Goal: Task Accomplishment & Management: Manage account settings

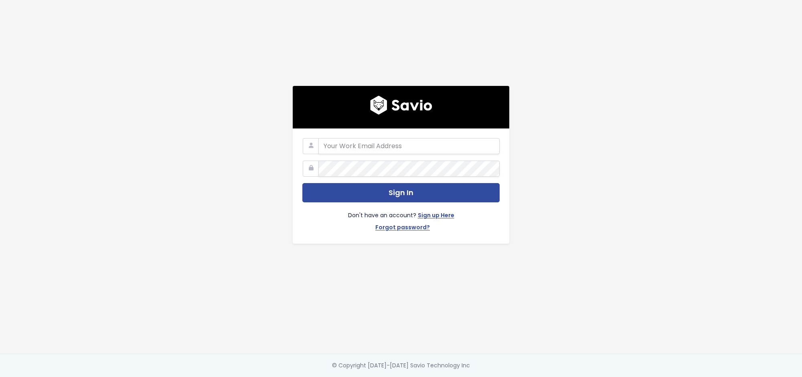
click at [406, 157] on form "Sign In Don't have an account? Sign up Here Forgot password?" at bounding box center [400, 186] width 197 height 96
click at [404, 148] on input "email" at bounding box center [408, 146] width 181 height 16
type input "francisco.peleato@toasttab.com"
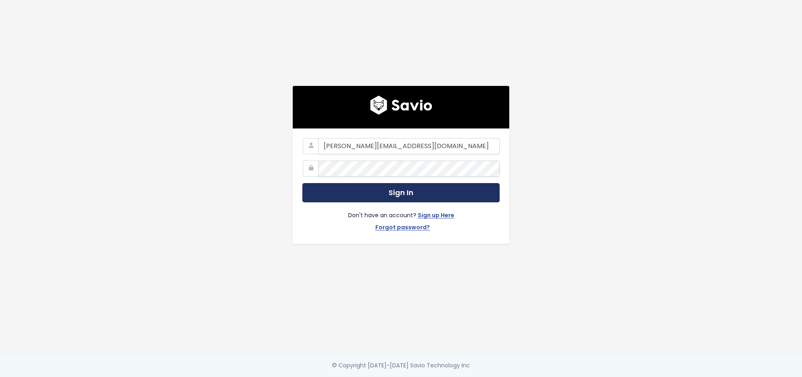
click at [382, 183] on button "Sign In" at bounding box center [400, 193] width 197 height 20
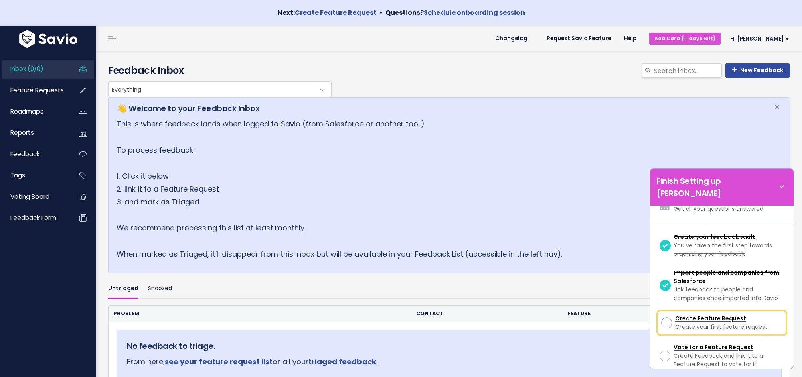
scroll to position [67, 0]
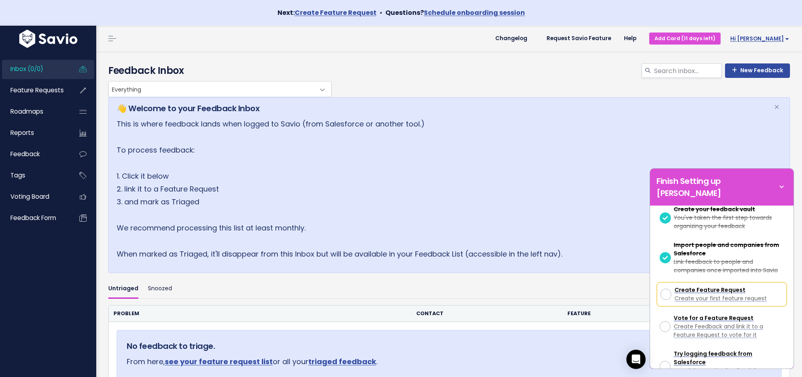
click at [785, 37] on span "Hi [PERSON_NAME]" at bounding box center [759, 39] width 59 height 6
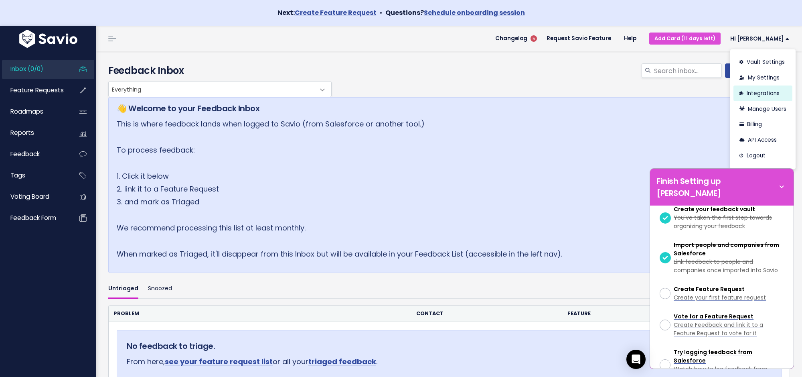
click at [764, 99] on link "Integrations" at bounding box center [763, 93] width 59 height 16
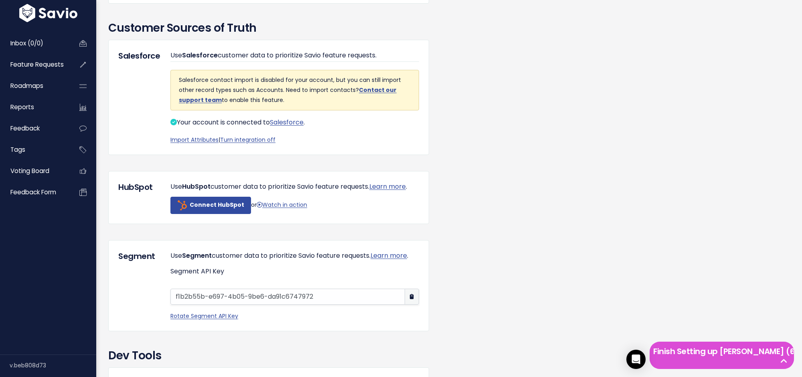
scroll to position [635, 0]
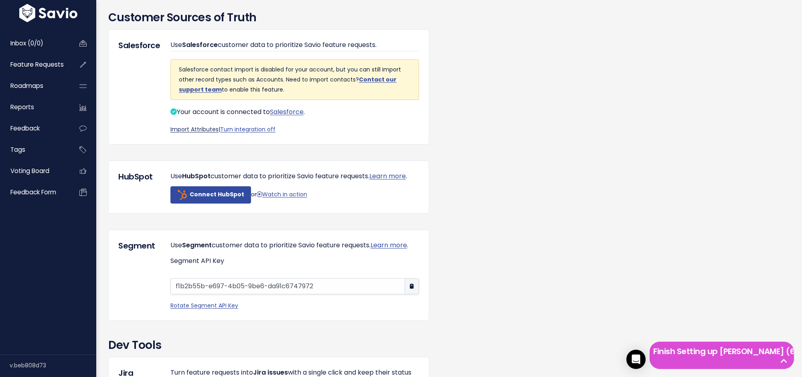
click at [197, 133] on link "Import Attributes" at bounding box center [194, 129] width 48 height 8
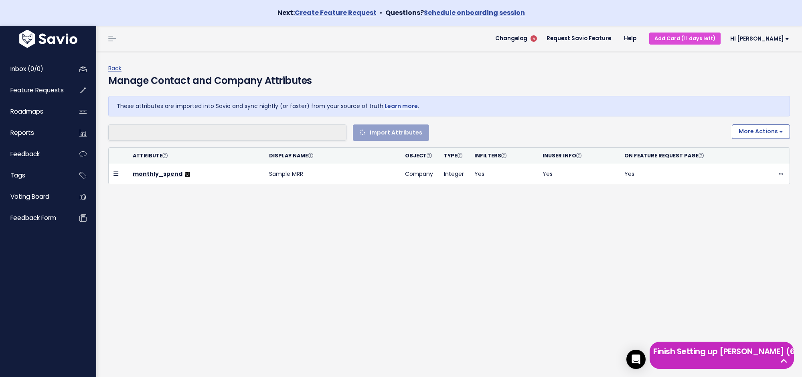
click at [783, 360] on icon at bounding box center [784, 361] width 14 height 8
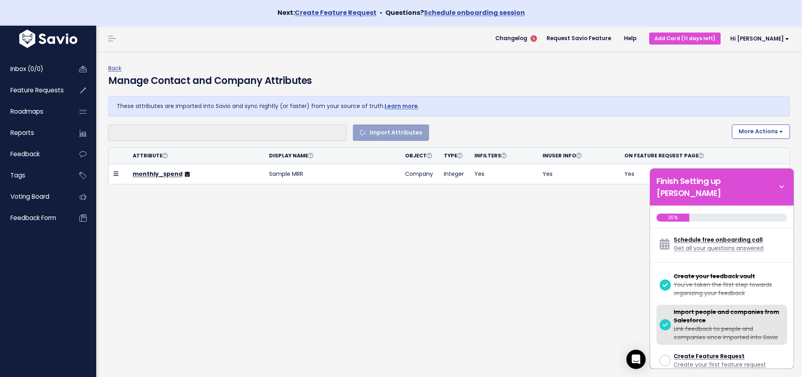
select select
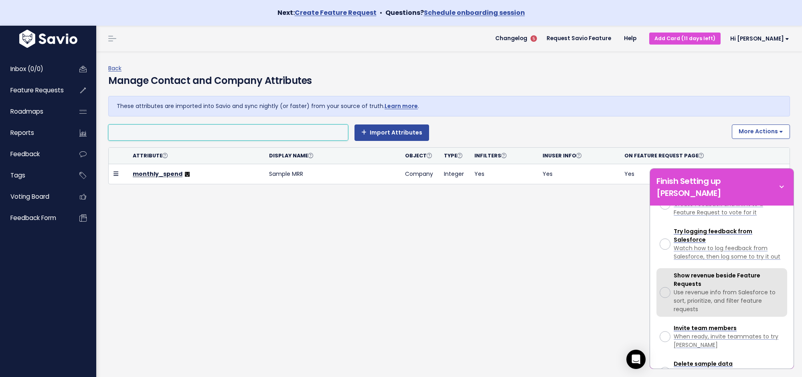
click at [675, 271] on span "Show revenue beside Feature Requests" at bounding box center [717, 279] width 87 height 16
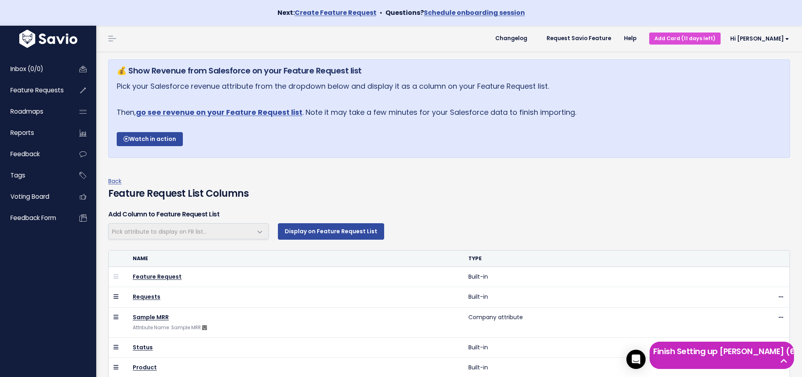
select select
click at [789, 357] on icon at bounding box center [784, 361] width 14 height 8
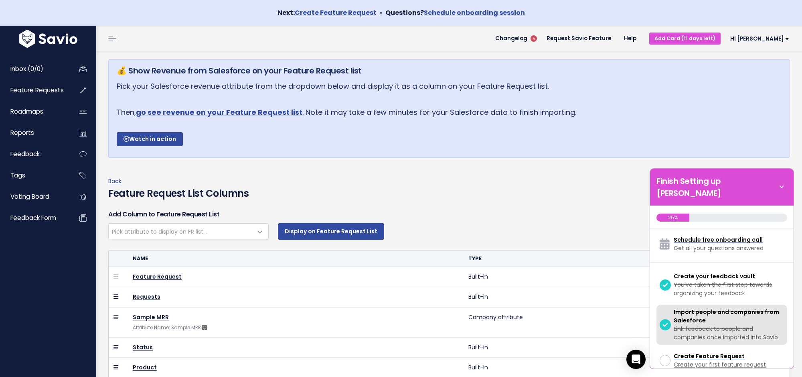
scroll to position [39, 0]
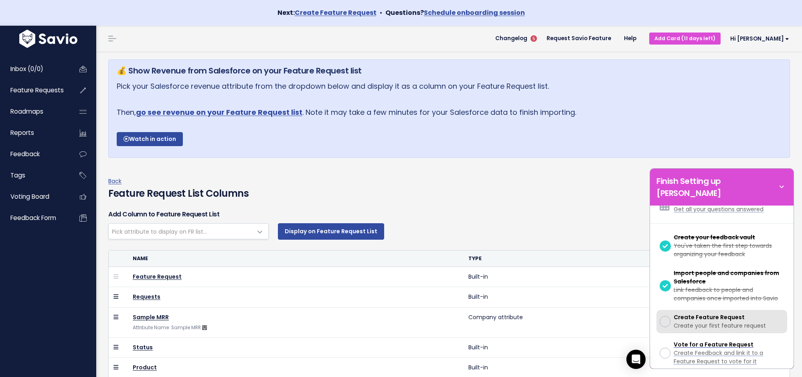
click at [667, 316] on div at bounding box center [665, 321] width 11 height 11
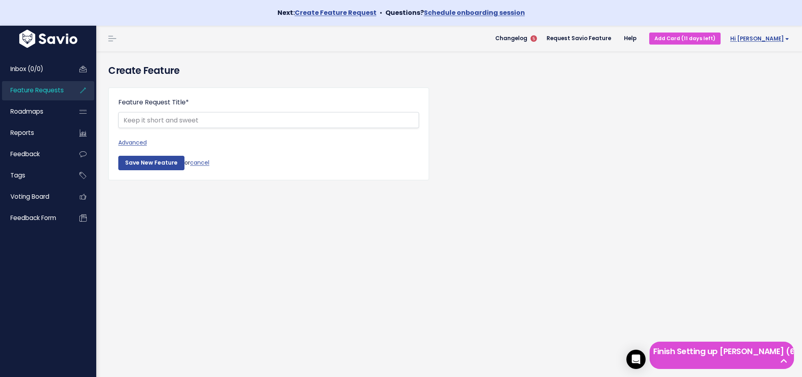
click at [769, 41] on span "Hi [PERSON_NAME]" at bounding box center [759, 39] width 59 height 6
click at [756, 95] on link "Integrations" at bounding box center [763, 93] width 59 height 16
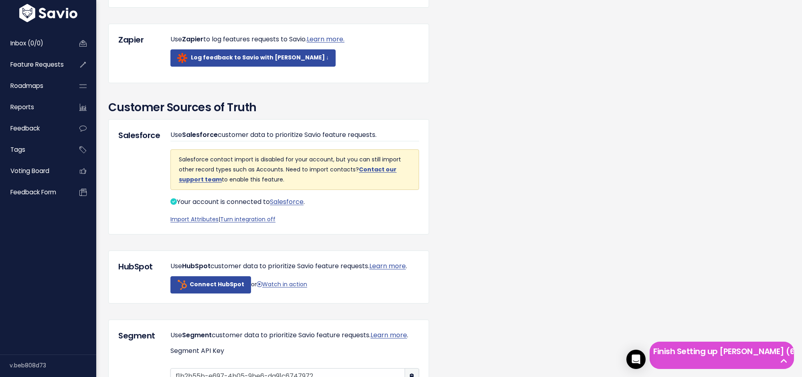
scroll to position [623, 0]
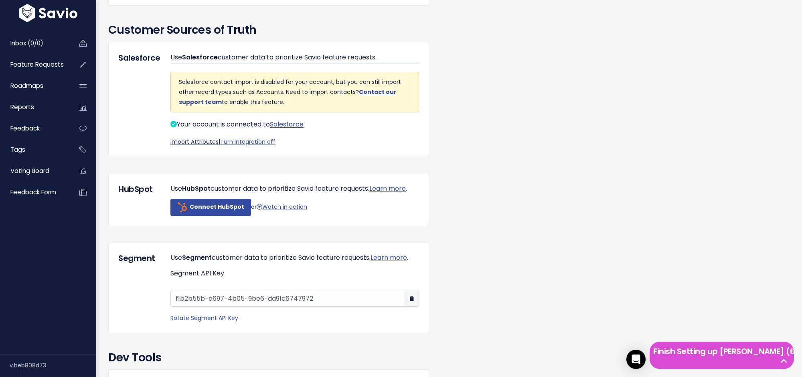
click at [201, 146] on link "Import Attributes" at bounding box center [194, 142] width 48 height 8
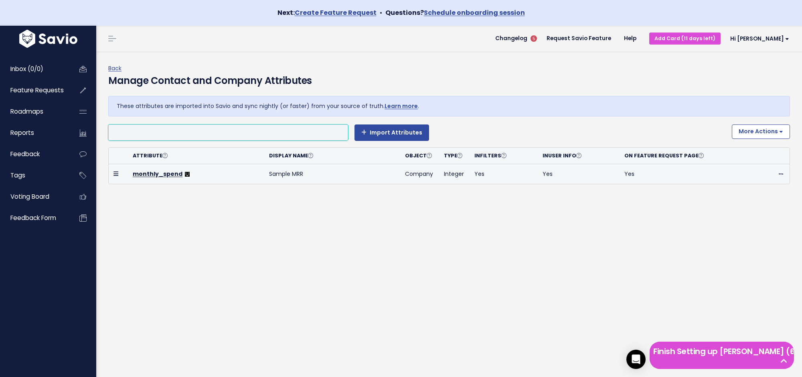
click at [118, 172] on icon at bounding box center [116, 174] width 5 height 6
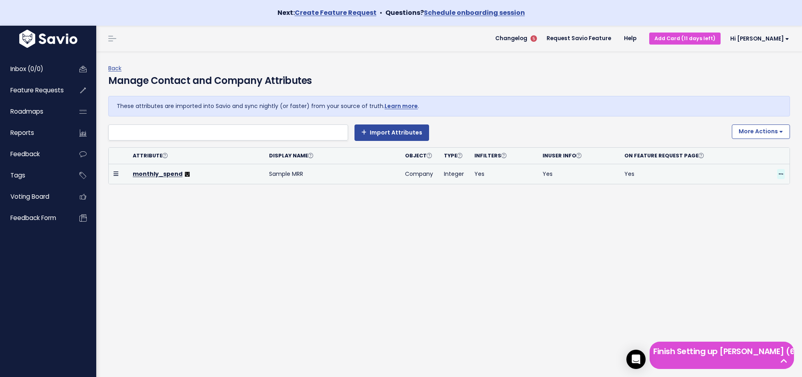
click at [778, 174] on span at bounding box center [781, 174] width 8 height 10
click at [764, 193] on link "Delete" at bounding box center [761, 196] width 58 height 16
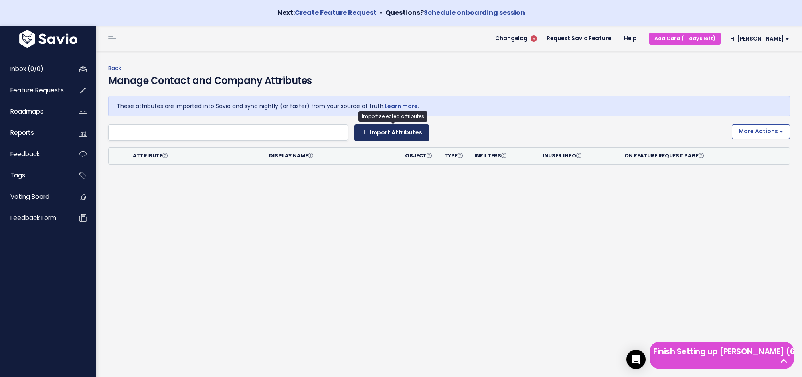
click at [404, 136] on button "Import Attributes" at bounding box center [392, 132] width 75 height 16
click at [218, 125] on ul at bounding box center [228, 132] width 239 height 15
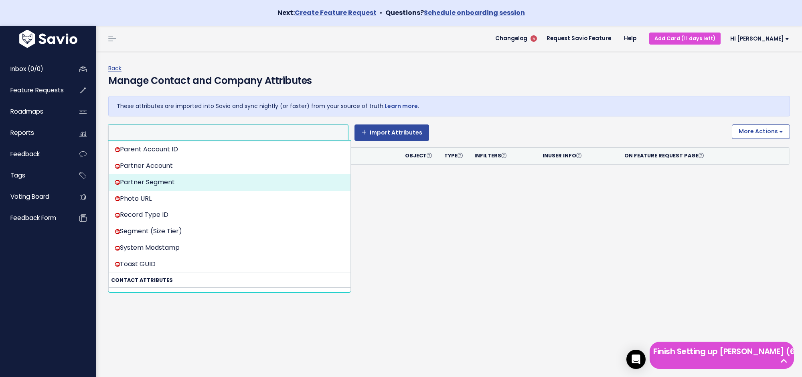
scroll to position [0, 0]
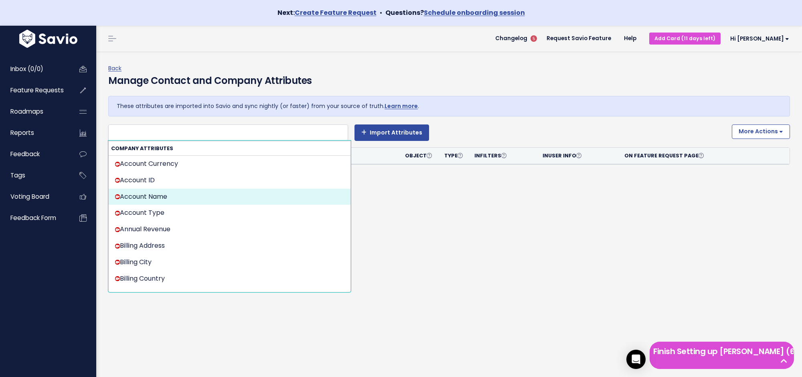
select select "{"id": null, "source_id": 6, "source_name": "Salesforce", "crm_object_type": "A…"
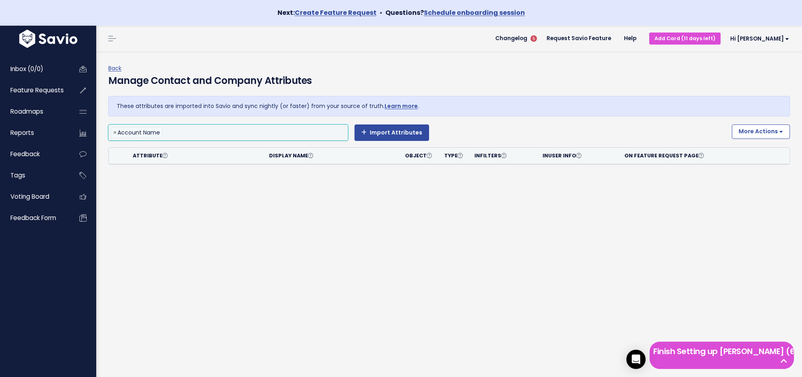
click at [315, 134] on li at bounding box center [253, 133] width 178 height 10
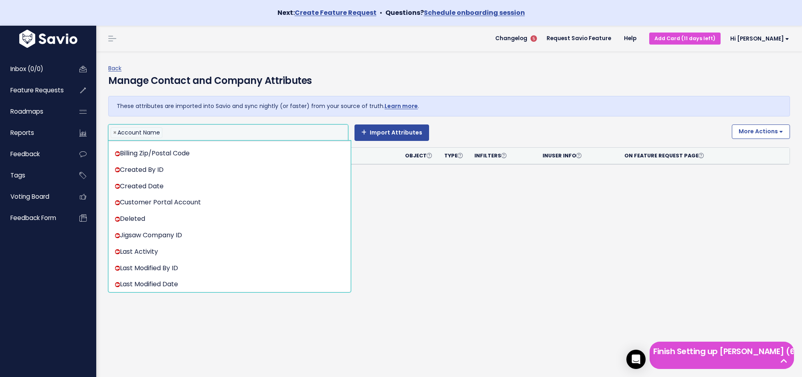
scroll to position [502, 0]
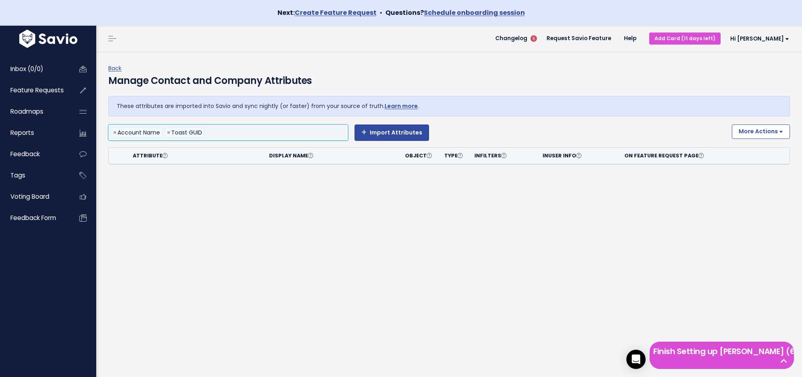
click at [282, 134] on li at bounding box center [275, 133] width 136 height 10
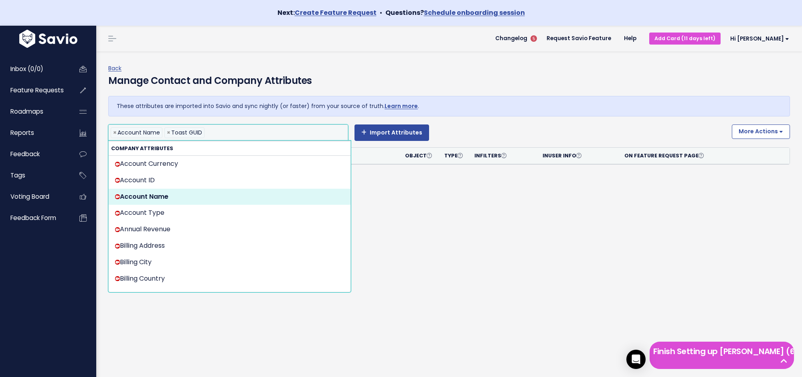
click at [282, 134] on li at bounding box center [275, 133] width 136 height 10
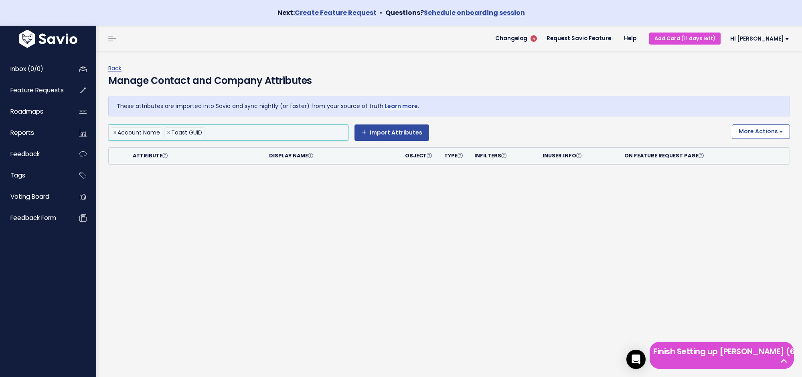
click at [284, 136] on li at bounding box center [275, 133] width 136 height 10
click at [304, 138] on ul "× Account Name × Annual Revenue × Toast GUID" at bounding box center [228, 132] width 239 height 15
click at [335, 133] on li at bounding box center [328, 133] width 28 height 10
click at [344, 136] on input "search" at bounding box center [346, 133] width 4 height 10
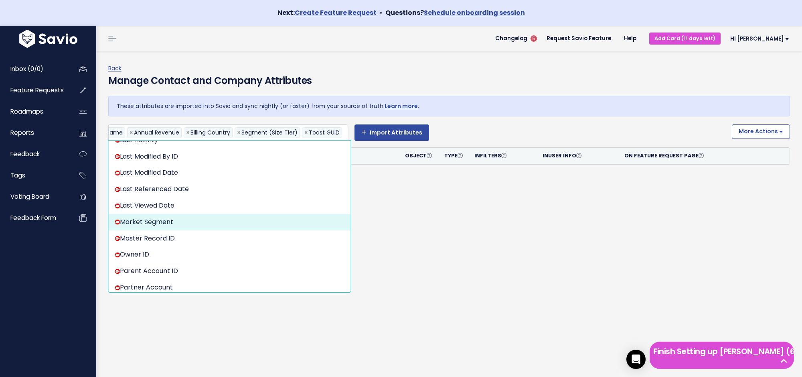
scroll to position [0, 95]
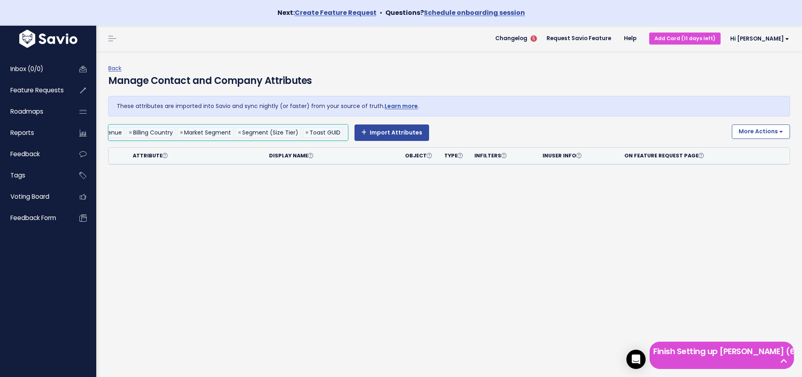
click at [347, 131] on ul "× Account Name × Annual Revenue × Billing Country × Market Segment × Segment (S…" at bounding box center [228, 132] width 239 height 15
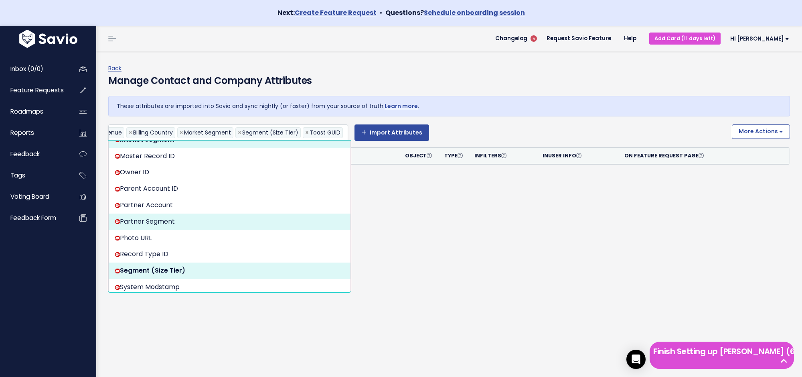
scroll to position [0, 153]
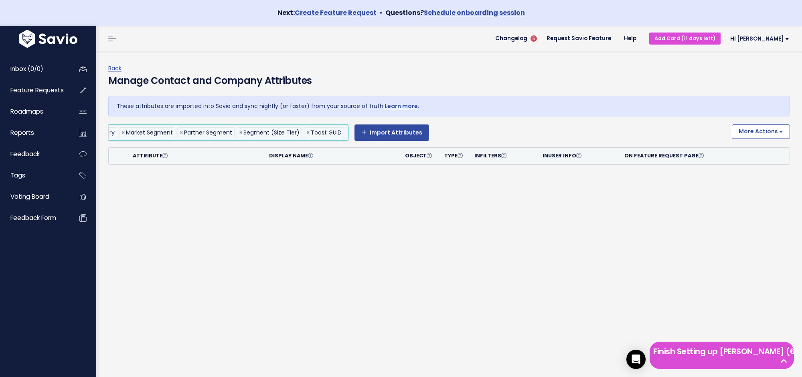
click at [346, 134] on input "search" at bounding box center [348, 133] width 4 height 10
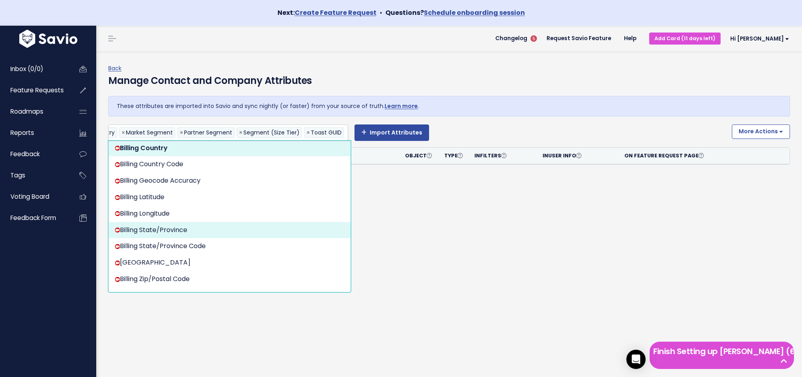
scroll to position [0, 223]
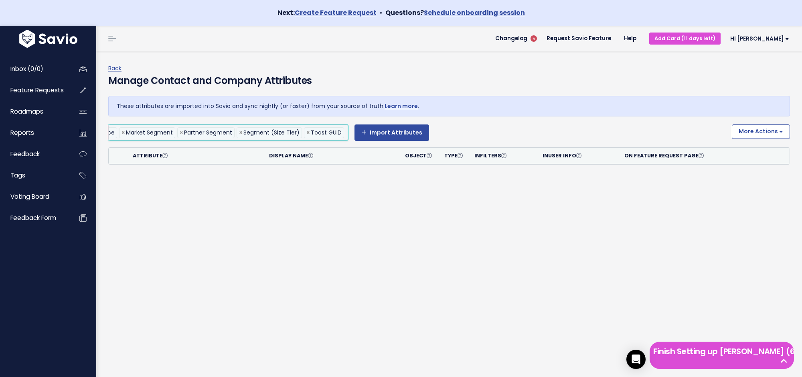
click at [345, 132] on ul "× Account Name × Annual Revenue × Billing Country × Billing State/Province × Ma…" at bounding box center [228, 132] width 239 height 15
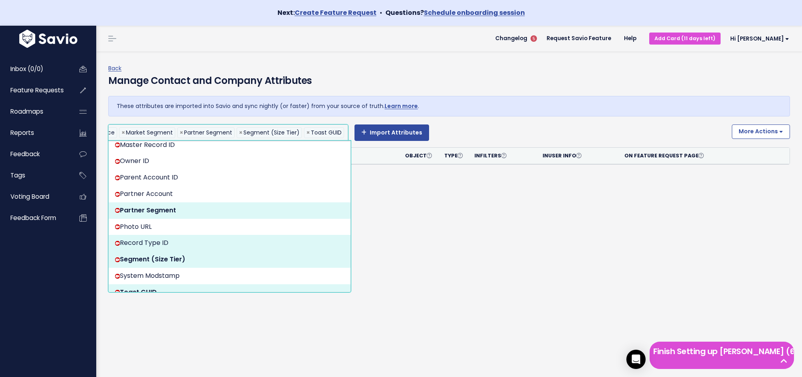
scroll to position [0, 276]
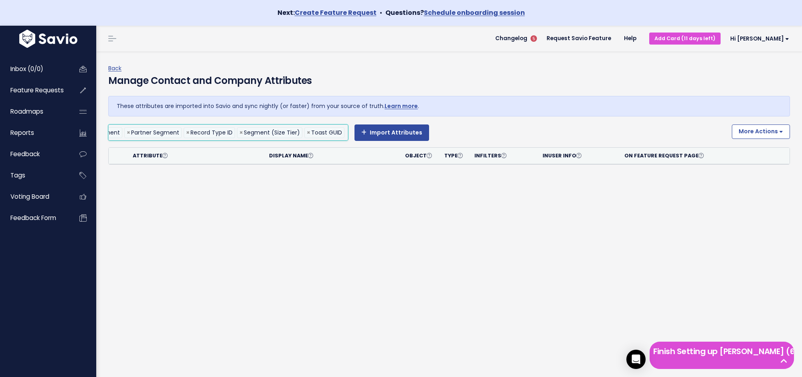
click at [345, 133] on ul "× Account Name × Annual Revenue × Billing Country × Billing State/Province × Ma…" at bounding box center [228, 132] width 239 height 15
click at [340, 134] on ul "× Account Name × Annual Revenue × Billing Country × Billing State/Province × Ma…" at bounding box center [228, 132] width 239 height 15
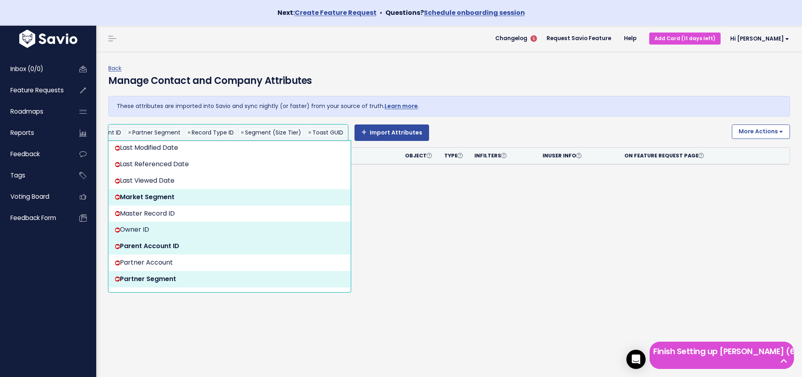
scroll to position [0, 373]
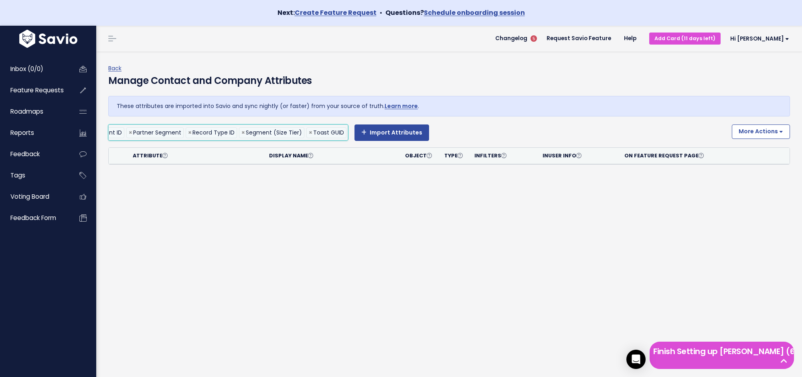
click at [348, 133] on ul "× Account Name × Annual Revenue × Billing Country × Billing State/Province × Ma…" at bounding box center [228, 132] width 239 height 15
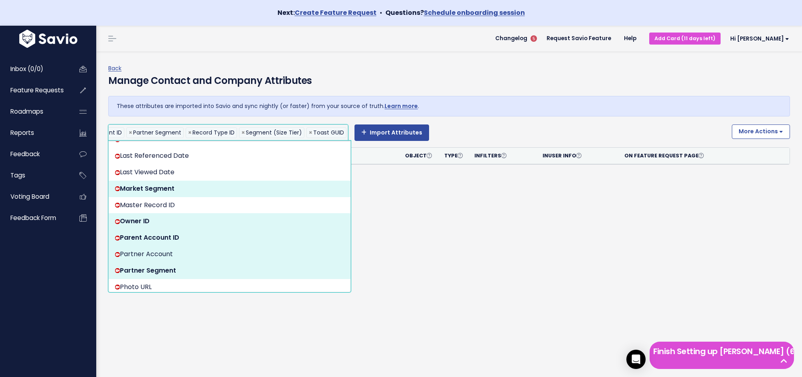
scroll to position [0, 429]
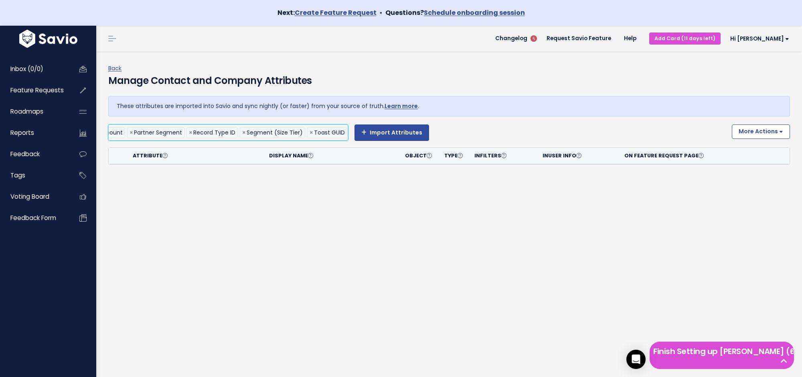
click at [349, 132] on input "search" at bounding box center [351, 133] width 4 height 10
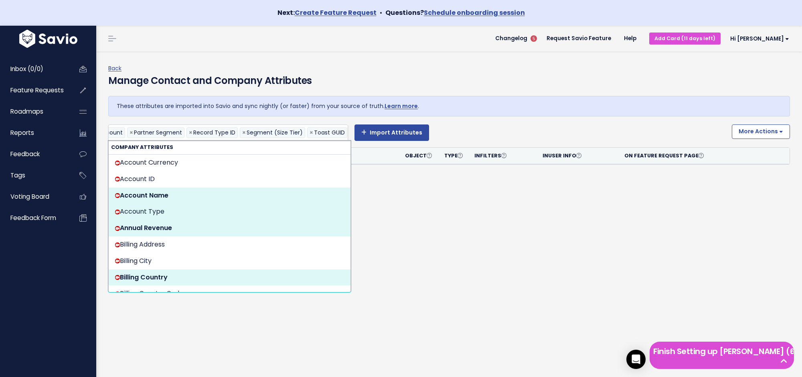
scroll to position [0, 478]
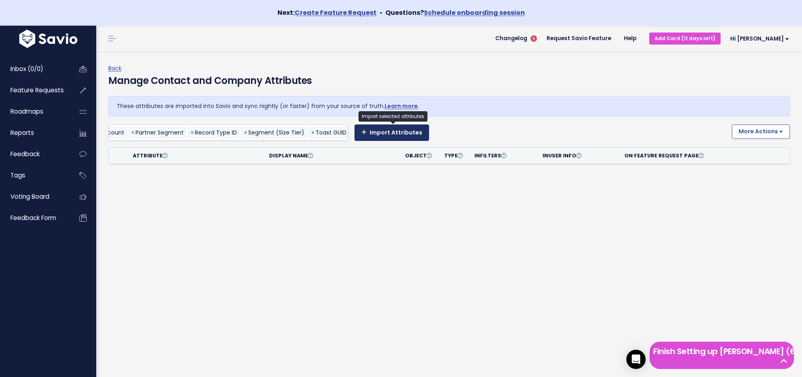
click at [399, 130] on button "Import Attributes" at bounding box center [392, 132] width 75 height 16
select select
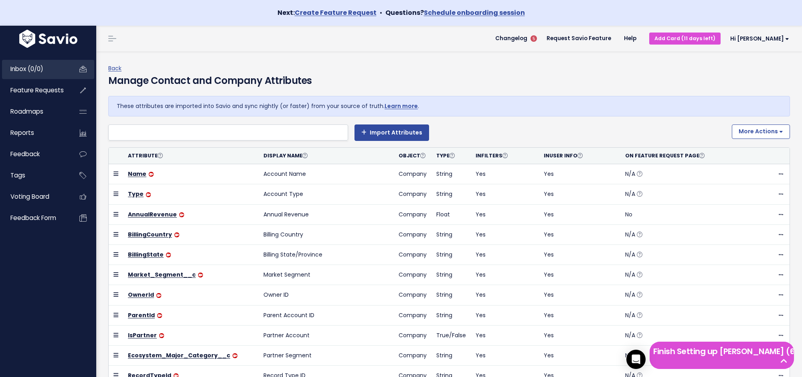
click at [30, 71] on span "Inbox (0/0)" at bounding box center [26, 69] width 33 height 8
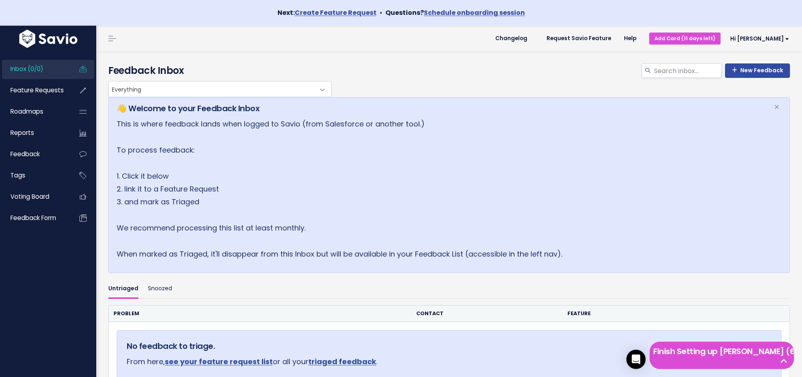
click at [51, 43] on img at bounding box center [48, 39] width 62 height 18
click at [335, 17] on span "Next: Create Feature Request • Questions? Schedule onboarding session" at bounding box center [401, 13] width 247 height 12
click at [340, 13] on link "Create Feature Request" at bounding box center [336, 12] width 82 height 9
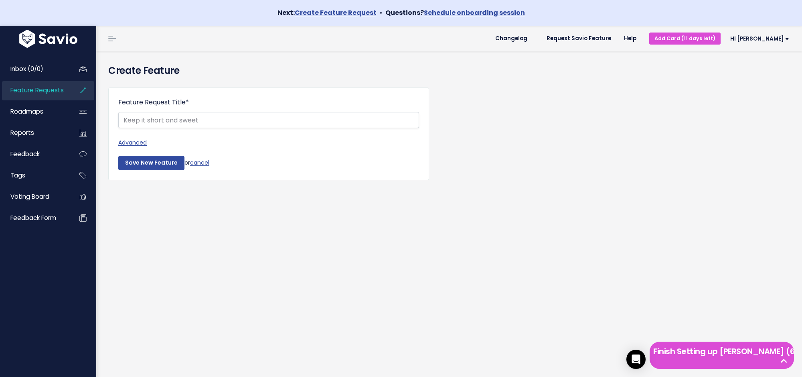
click at [269, 129] on fieldset "Feature Request Title *" at bounding box center [268, 117] width 301 height 40
click at [270, 126] on input "Feature Request Title *" at bounding box center [268, 120] width 301 height 16
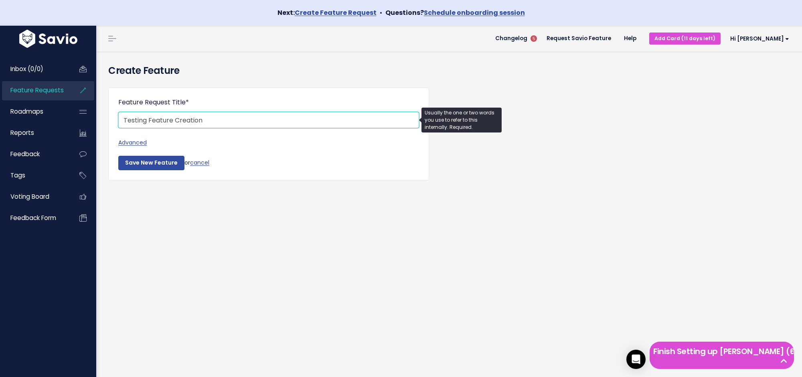
type input "Testing Feature Creation"
click at [160, 165] on input "Save New Feature" at bounding box center [151, 163] width 66 height 14
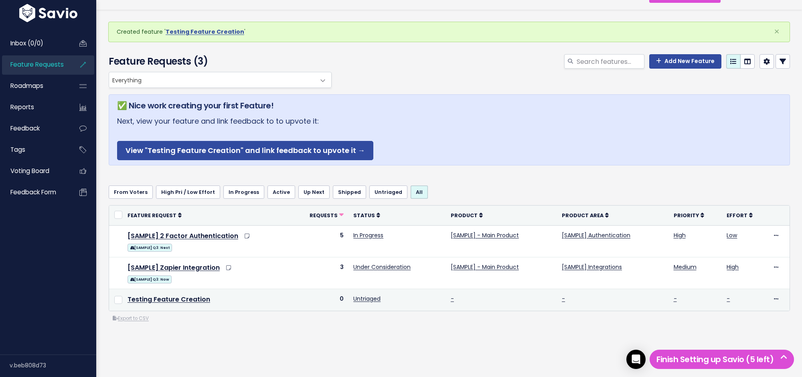
scroll to position [51, 0]
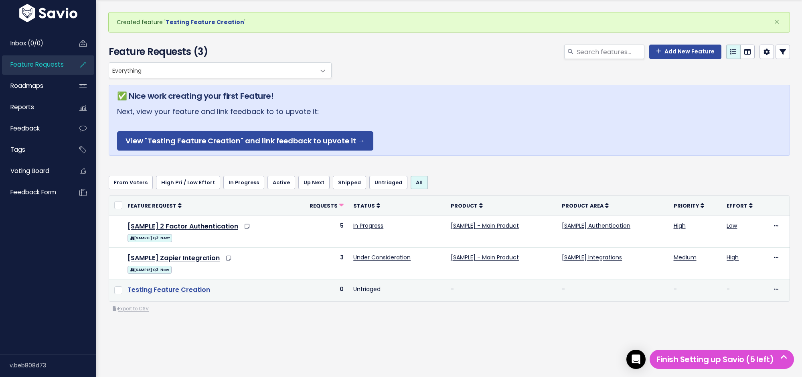
click at [180, 286] on link "Testing Feature Creation" at bounding box center [169, 289] width 83 height 9
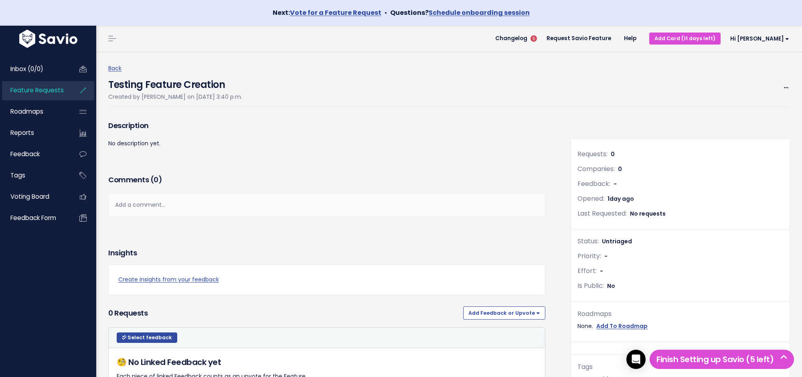
click at [620, 169] on span "0" at bounding box center [620, 169] width 4 height 8
click at [622, 169] on span "0" at bounding box center [620, 169] width 4 height 8
click at [601, 169] on span "Companies:" at bounding box center [596, 168] width 37 height 9
click at [600, 194] on span "Opened:" at bounding box center [591, 198] width 27 height 9
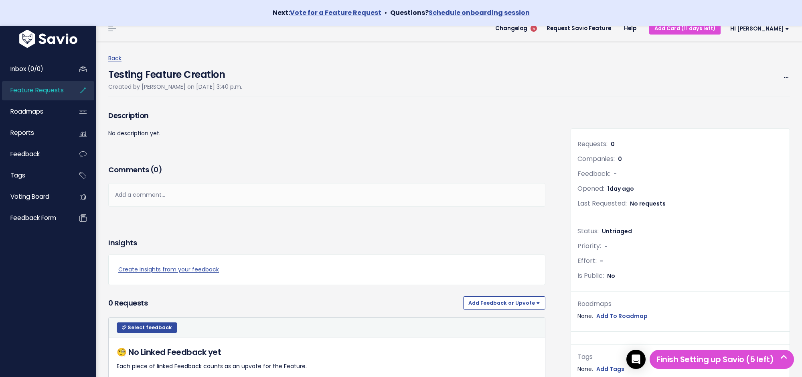
scroll to position [18, 0]
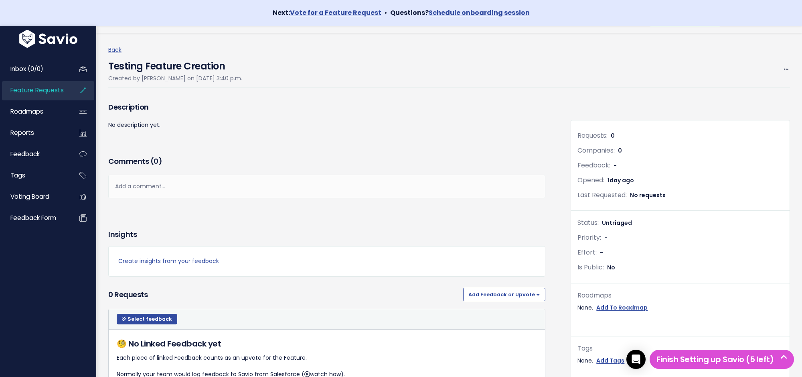
click at [598, 224] on span "Status:" at bounding box center [588, 222] width 21 height 9
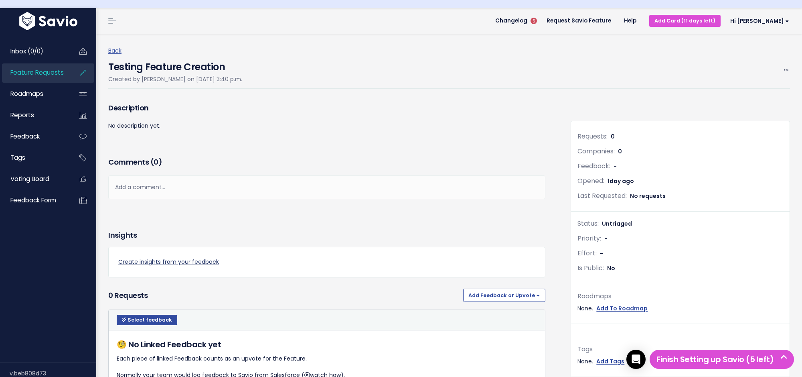
scroll to position [0, 0]
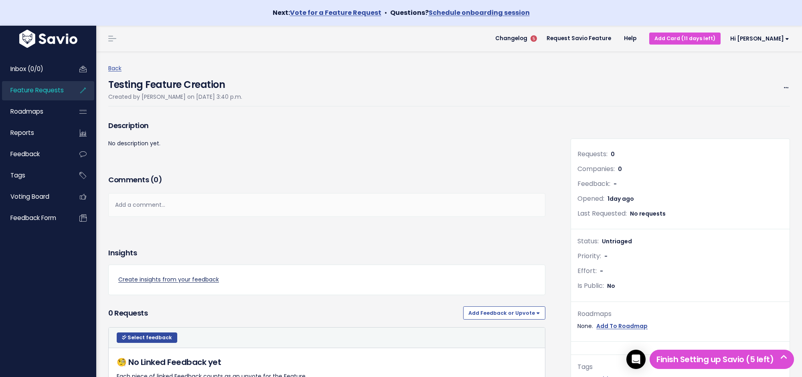
click at [173, 277] on link "Create insights from your feedback" at bounding box center [326, 279] width 417 height 10
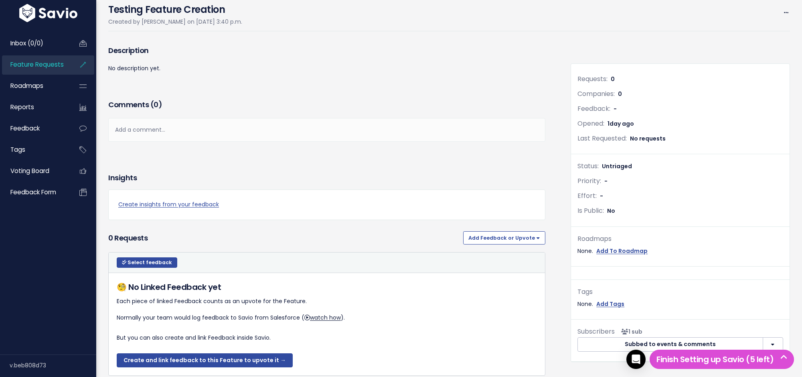
scroll to position [81, 0]
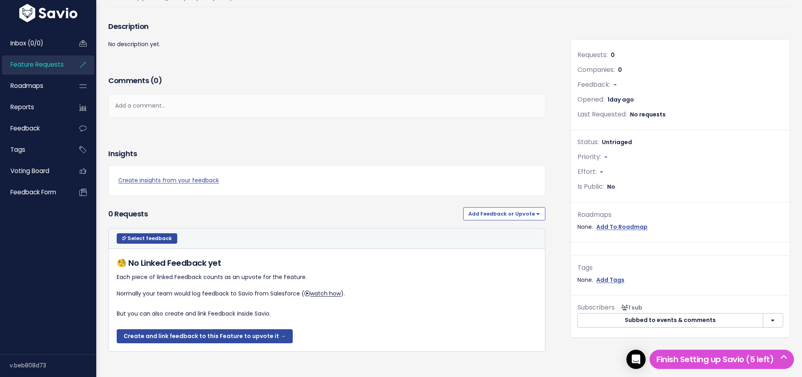
click at [776, 322] on button "button" at bounding box center [773, 320] width 20 height 14
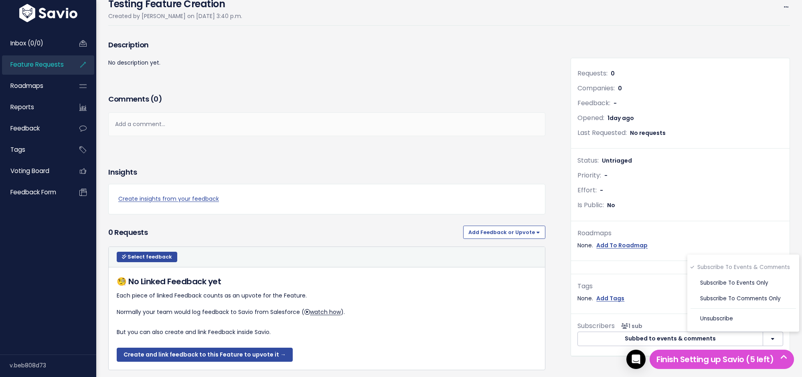
scroll to position [0, 0]
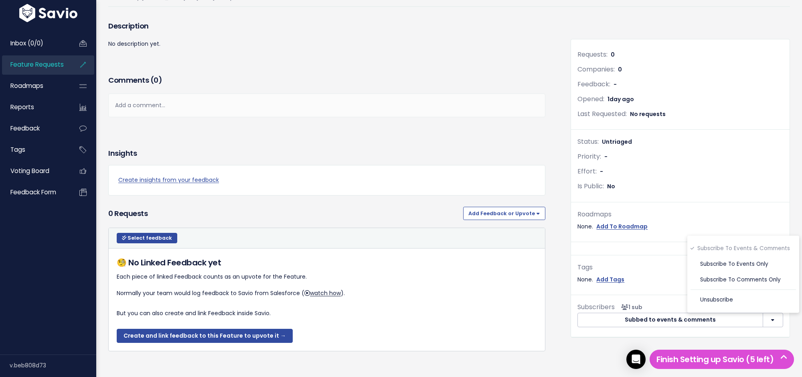
click at [776, 320] on button "button" at bounding box center [773, 319] width 20 height 14
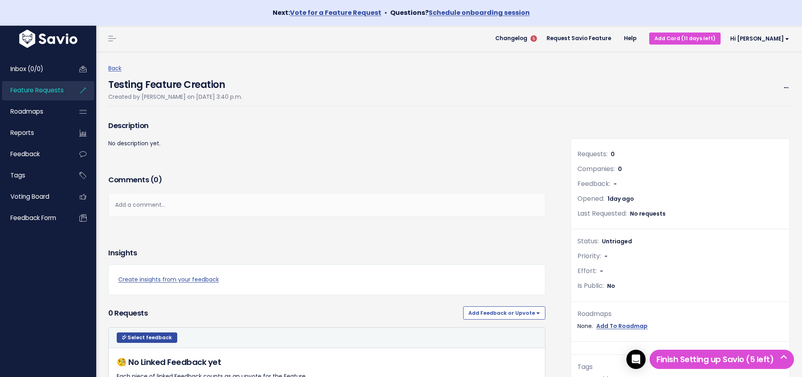
click at [791, 86] on div "Back Testing Feature Creation Created by Frank Peleato on Aug. 21, 2025, 3:40 p…" at bounding box center [452, 84] width 688 height 43
click at [789, 86] on span at bounding box center [786, 88] width 8 height 10
click at [740, 106] on link "Edit" at bounding box center [759, 110] width 59 height 16
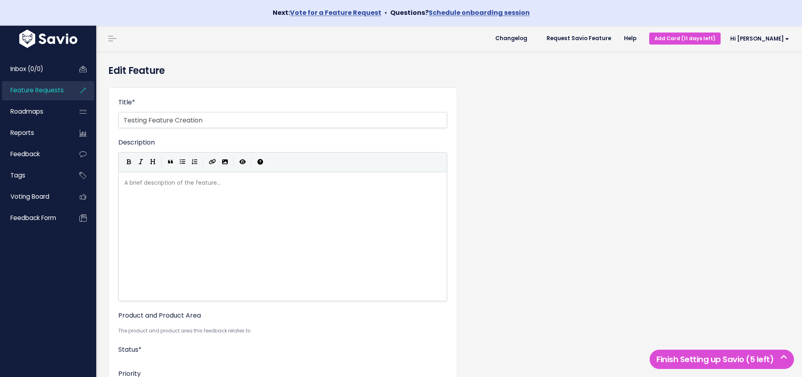
select select
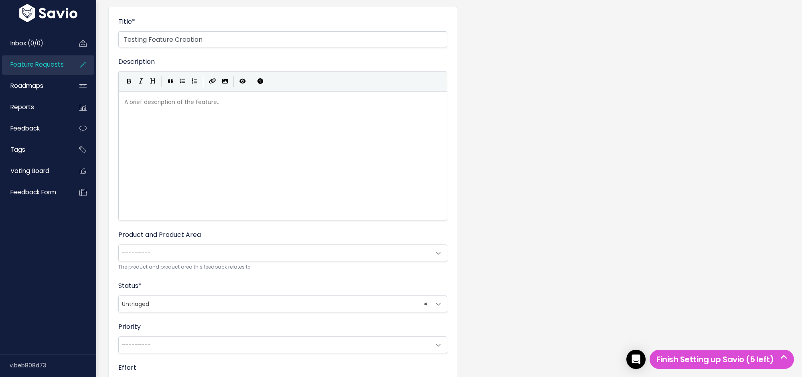
scroll to position [87, 0]
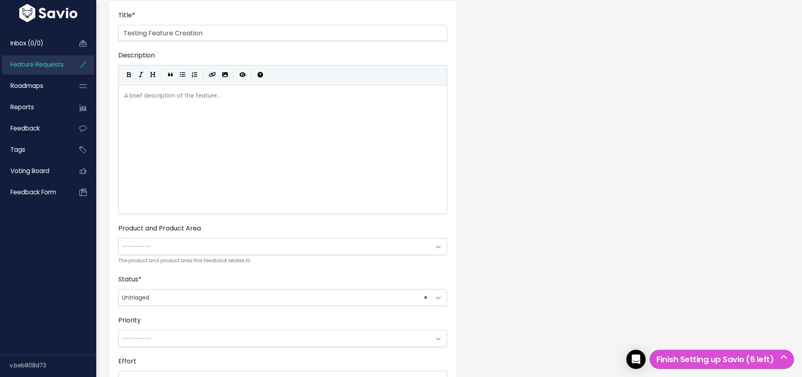
click at [209, 251] on span "---------" at bounding box center [275, 246] width 312 height 16
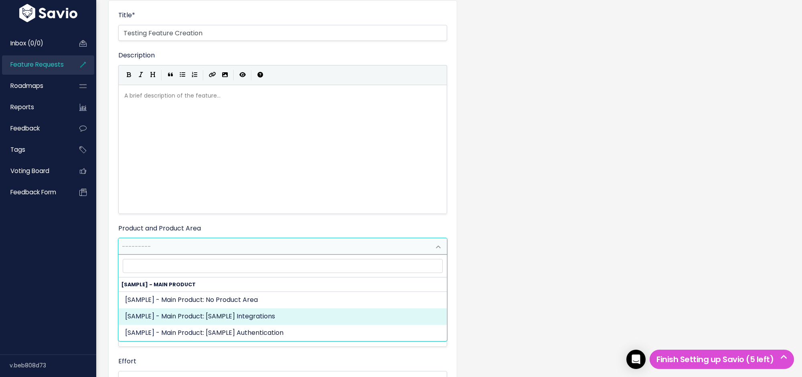
select select "MAIN:INTEGRATIONS"
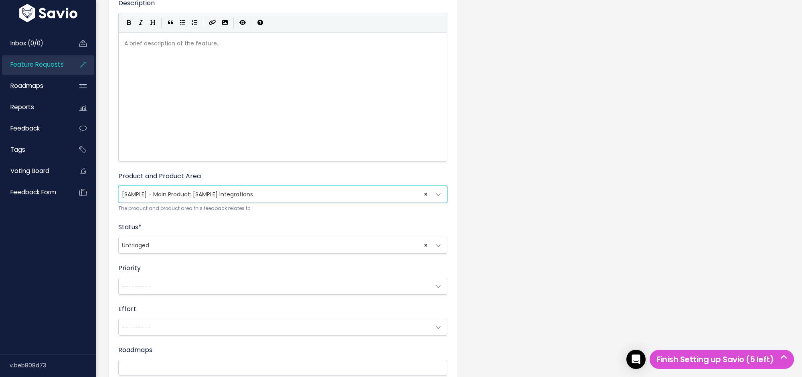
scroll to position [157, 0]
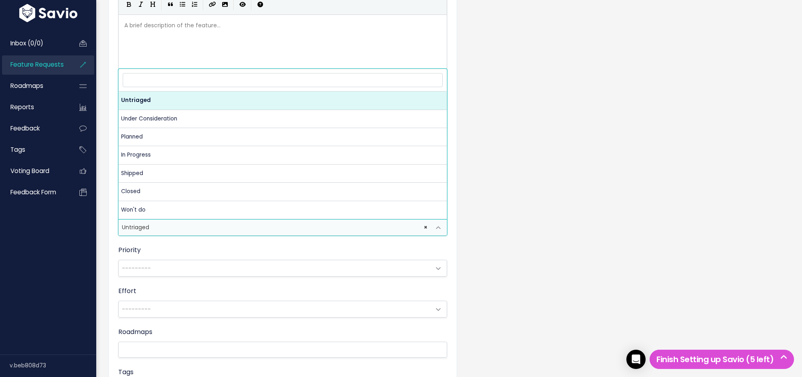
click at [247, 224] on span "× Untriaged" at bounding box center [275, 227] width 312 height 16
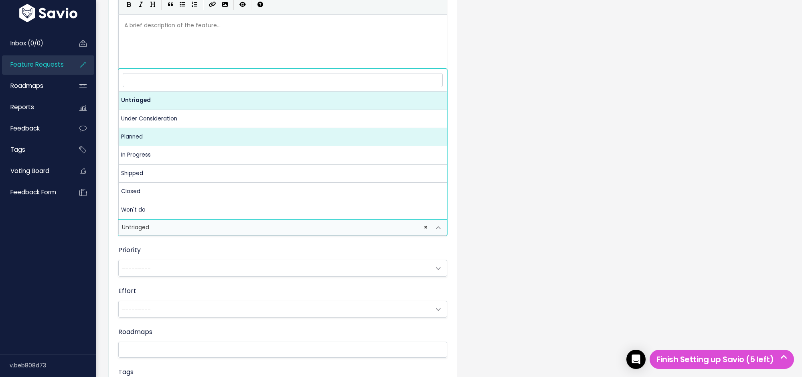
select select "PLANNED"
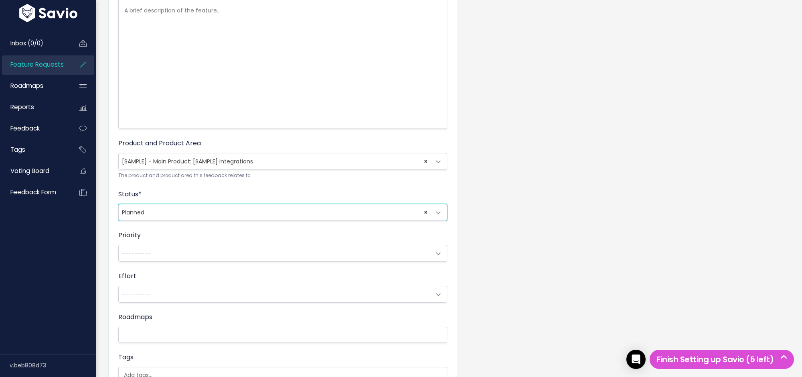
scroll to position [180, 0]
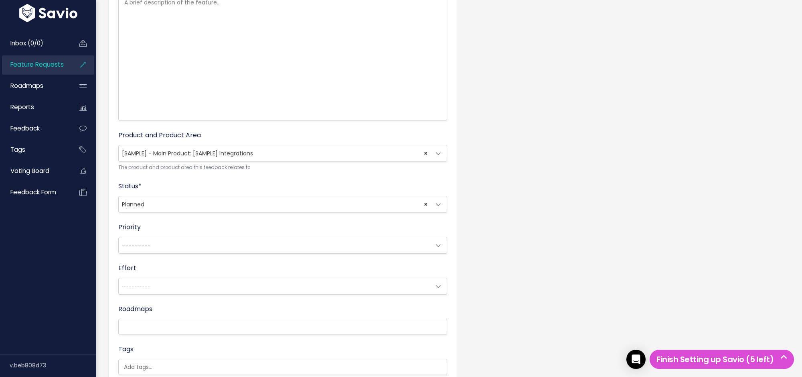
click at [230, 242] on span "---------" at bounding box center [275, 245] width 312 height 16
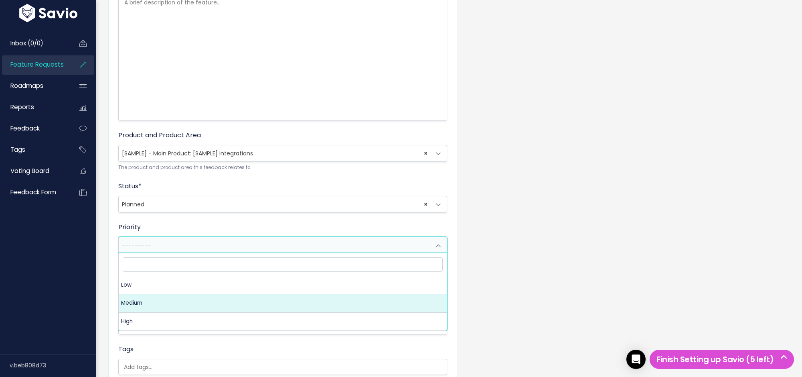
select select "2_MEDIUM"
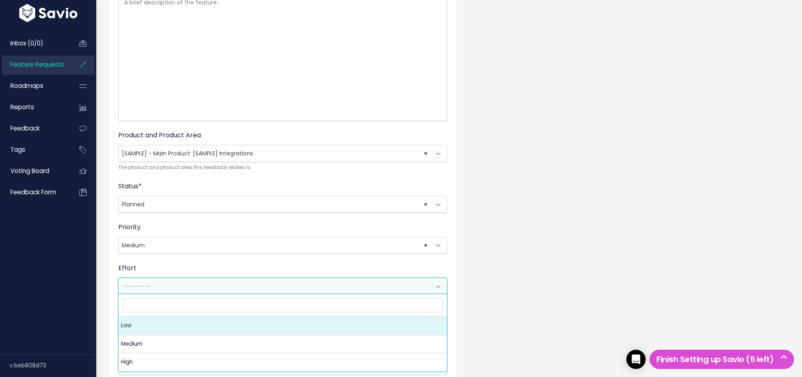
click at [204, 283] on span "---------" at bounding box center [275, 286] width 312 height 16
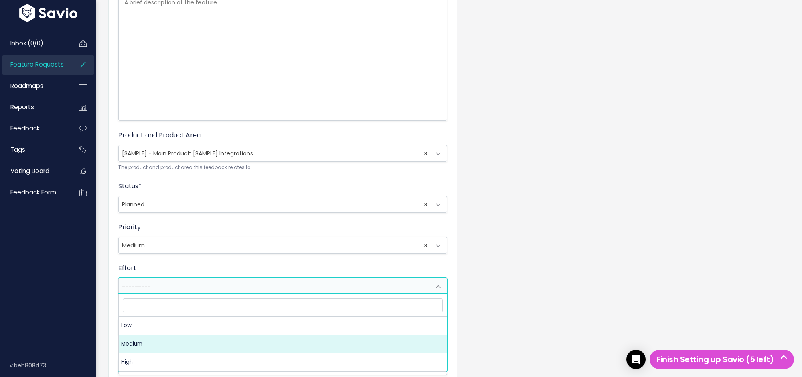
select select "2_MEDIUM"
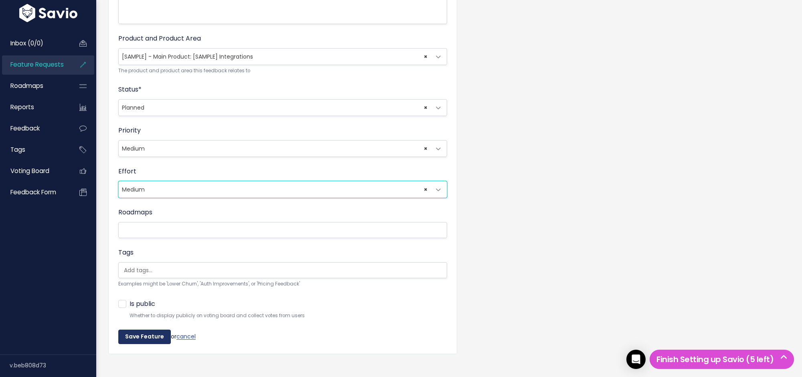
scroll to position [282, 0]
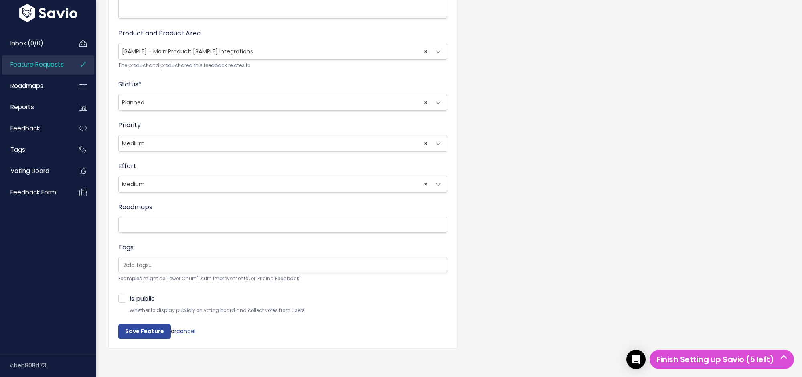
click at [143, 320] on form "Title * Testing Feature Creation Description | | | | A brief description of the…" at bounding box center [282, 77] width 329 height 523
click at [153, 325] on input "Save Feature" at bounding box center [144, 331] width 53 height 14
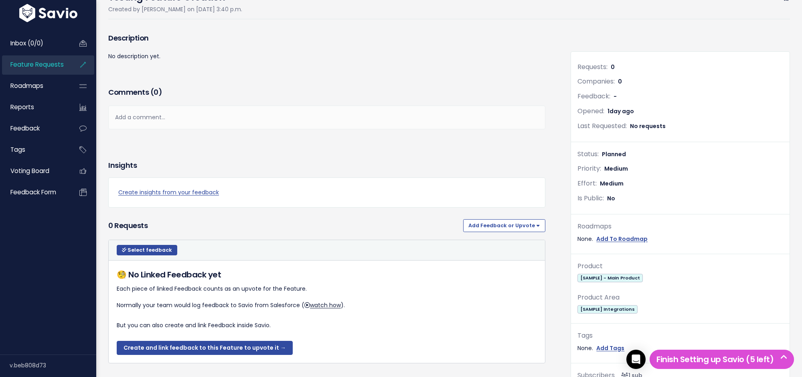
scroll to position [172, 0]
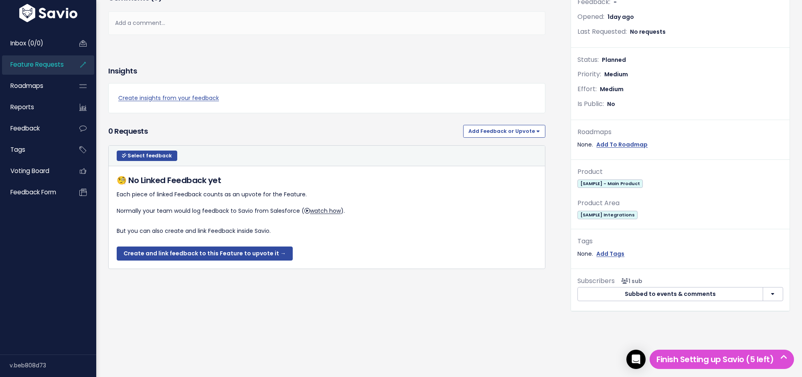
click at [778, 289] on button "button" at bounding box center [773, 294] width 20 height 14
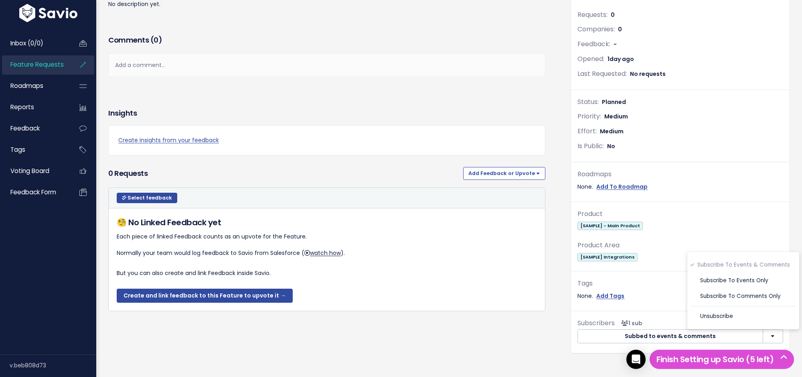
scroll to position [0, 0]
click at [610, 251] on div "Product Area [SAMPLE] Integrations" at bounding box center [681, 250] width 206 height 22
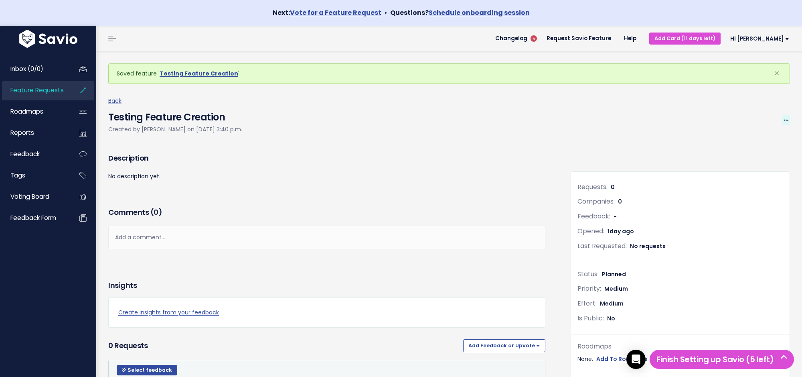
click at [789, 116] on span at bounding box center [786, 120] width 8 height 10
click at [760, 171] on link "Add to Roadmap" at bounding box center [759, 174] width 59 height 16
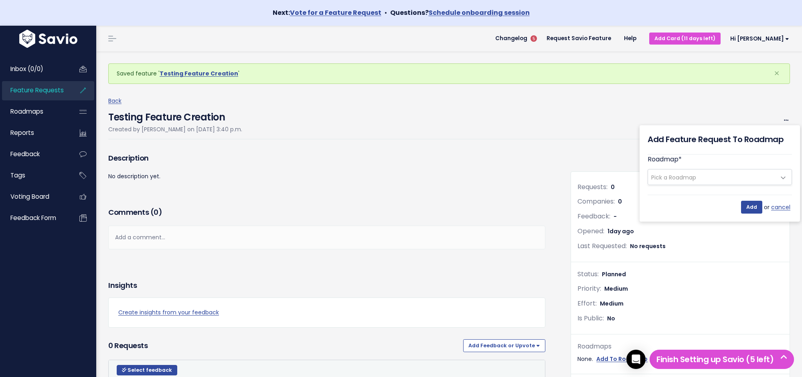
click at [707, 170] on span "Pick a Roadmap" at bounding box center [712, 176] width 128 height 15
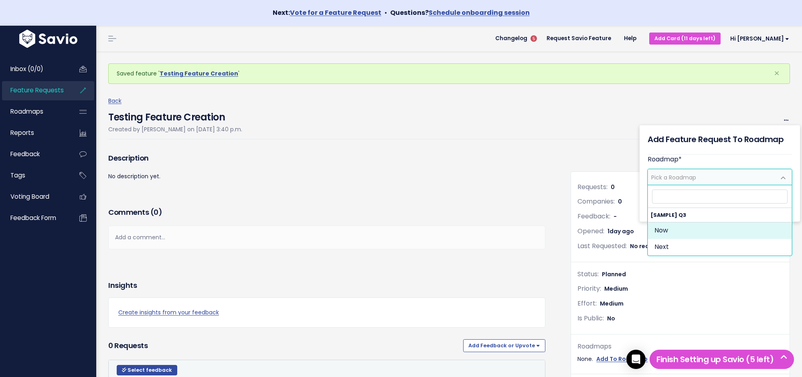
select select "1892"
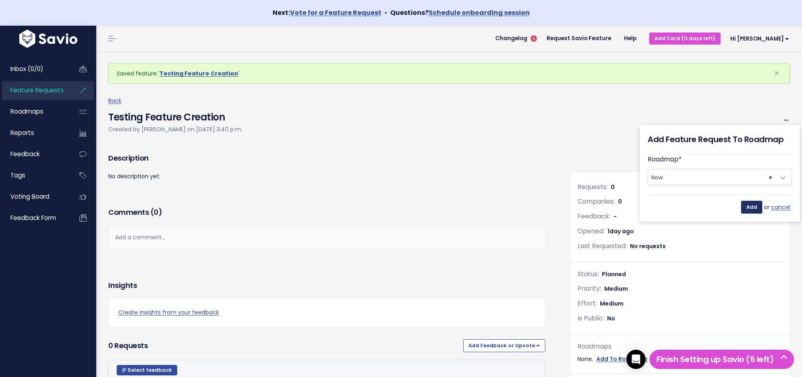
click at [754, 210] on input "Add" at bounding box center [751, 207] width 21 height 13
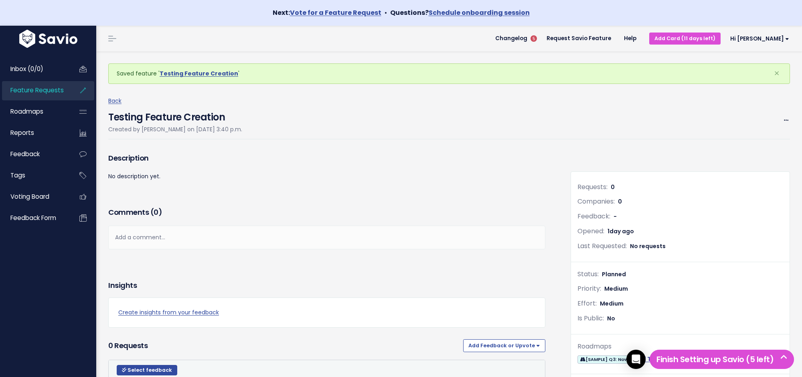
click at [392, 184] on div "Description No description yet." at bounding box center [326, 178] width 449 height 54
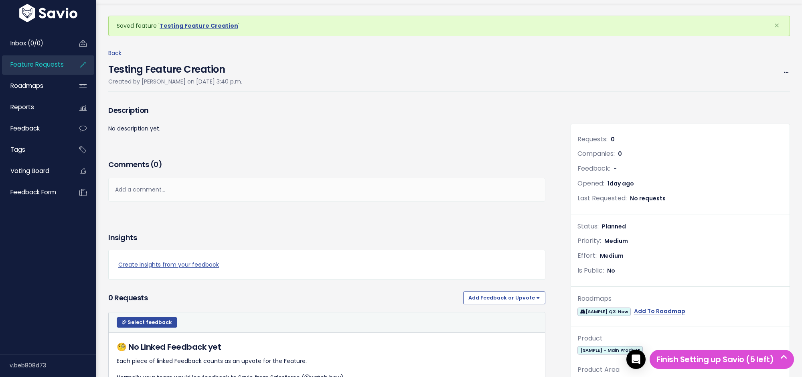
scroll to position [55, 0]
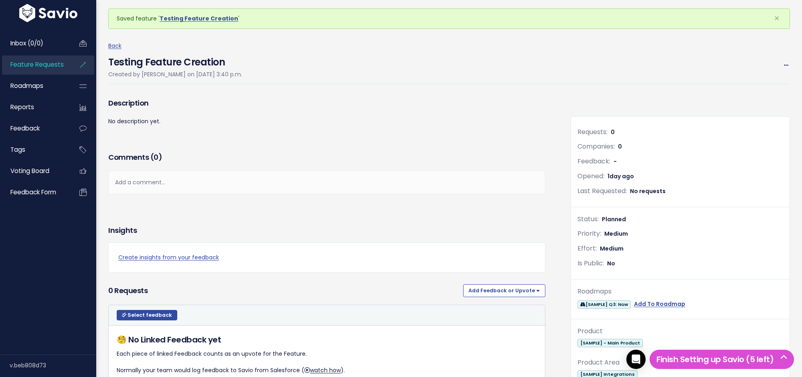
click at [241, 211] on div "Comments ( 0 ) Add a comment... | | | | Add a comment... xxxxxxxxxx These are n…" at bounding box center [326, 184] width 449 height 68
click at [48, 64] on span "Feature Requests" at bounding box center [36, 64] width 53 height 8
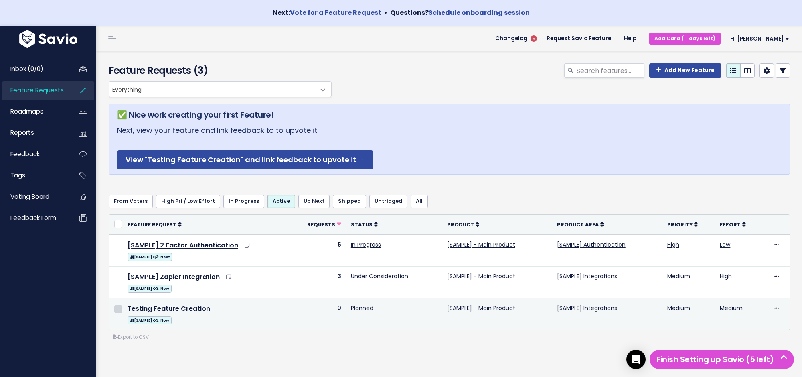
click at [114, 308] on input "checkbox" at bounding box center [118, 309] width 8 height 8
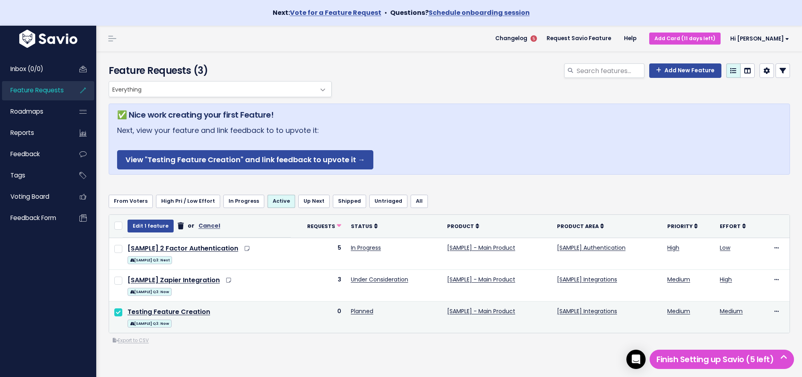
click at [117, 308] on input "checkbox" at bounding box center [118, 312] width 8 height 8
checkbox input "false"
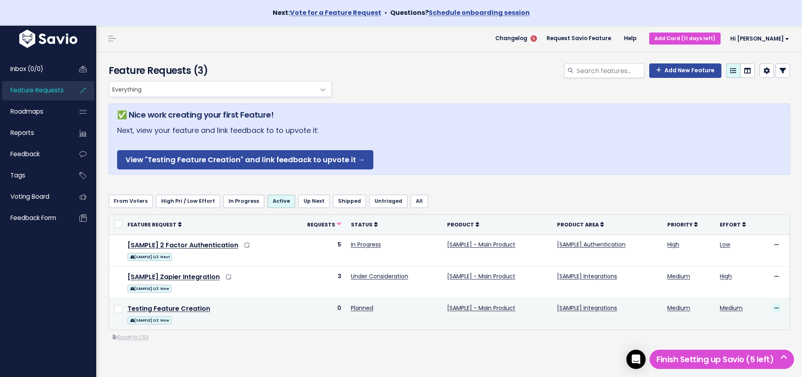
click at [778, 307] on span at bounding box center [777, 308] width 8 height 10
click at [747, 237] on link "Upvote" at bounding box center [757, 239] width 59 height 16
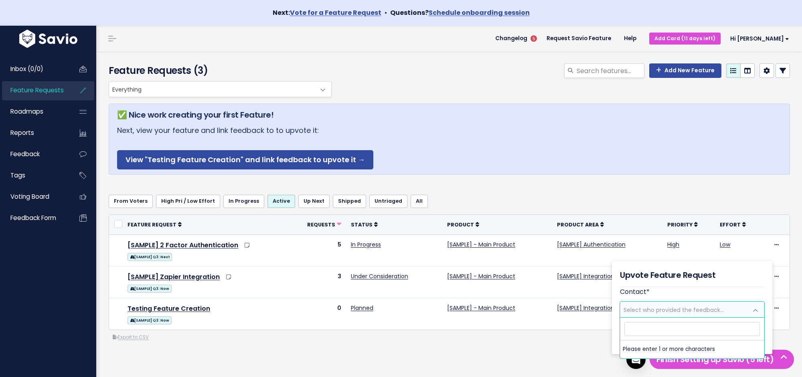
scroll to position [41, 0]
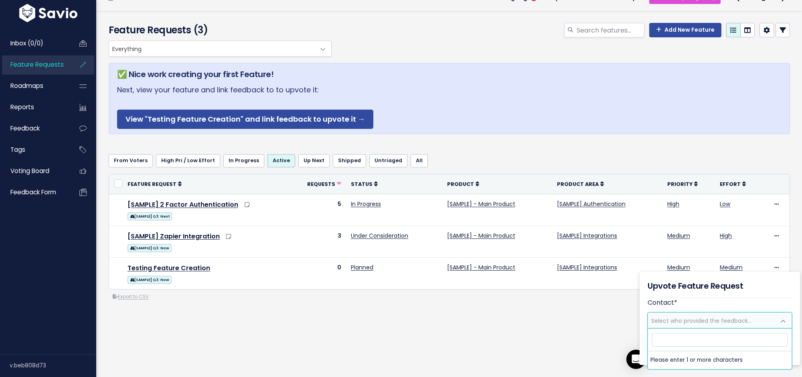
click at [716, 340] on input "search" at bounding box center [720, 339] width 136 height 14
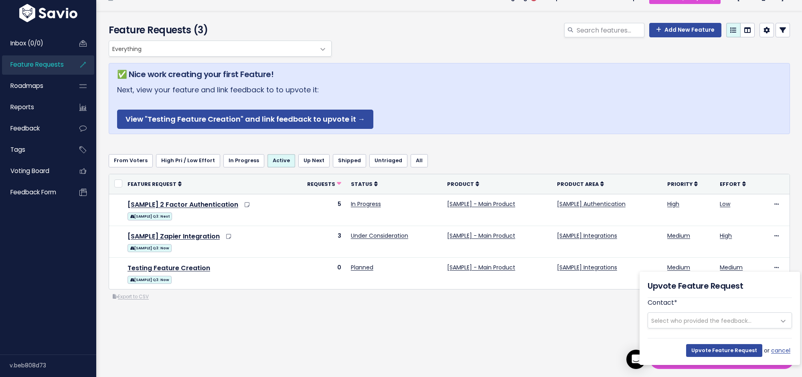
click at [711, 318] on span "Select who provided the feedback..." at bounding box center [701, 320] width 100 height 8
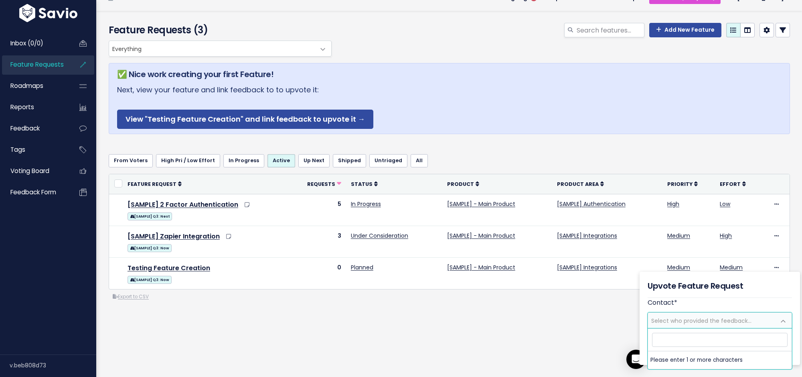
click at [687, 344] on input "search" at bounding box center [720, 339] width 136 height 14
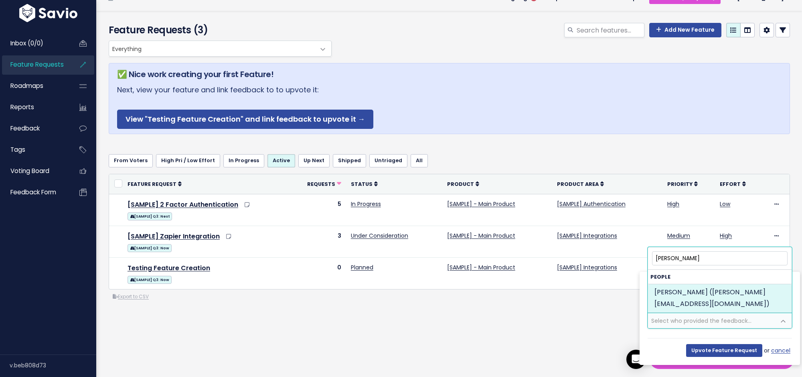
type input "frank"
select select "90296376"
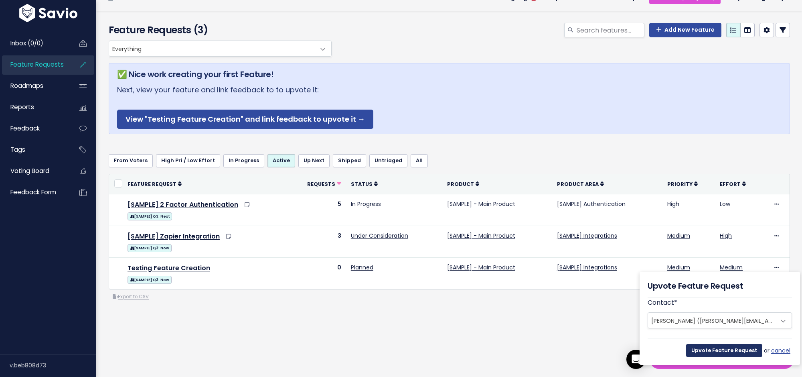
click at [716, 353] on input "Upvote Feature Request" at bounding box center [724, 350] width 76 height 13
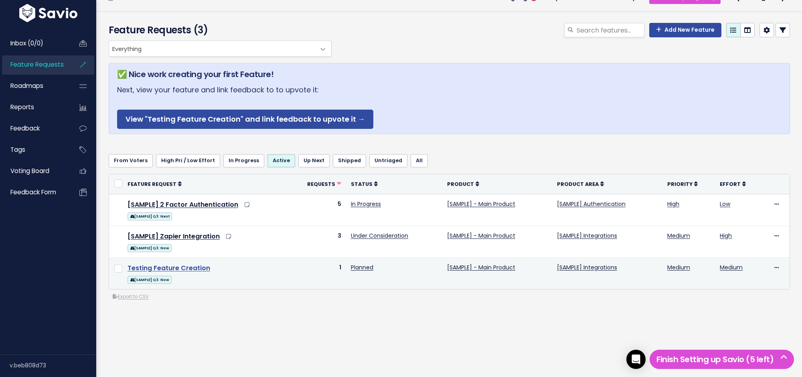
click at [174, 269] on link "Testing Feature Creation" at bounding box center [169, 267] width 83 height 9
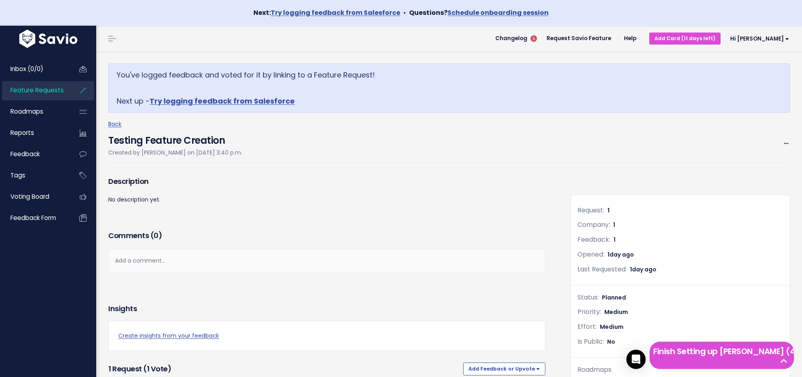
click at [774, 30] on li "Hi Frank Vault Settings My Settings Integrations Manage Users Billing API Acces…" at bounding box center [758, 38] width 75 height 22
click at [774, 38] on span "Hi [PERSON_NAME]" at bounding box center [759, 39] width 59 height 6
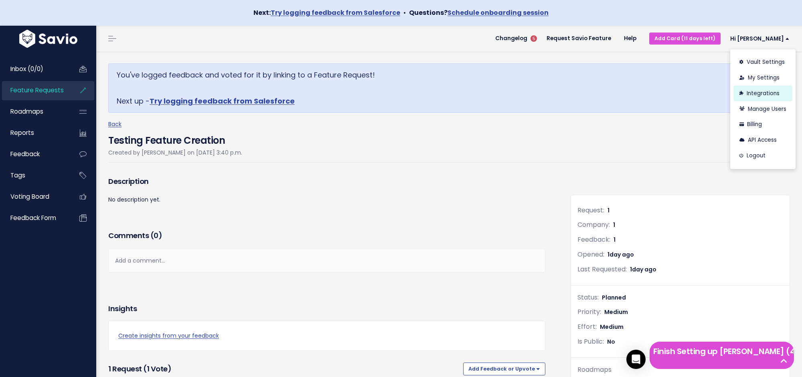
click at [759, 95] on link "Integrations" at bounding box center [763, 93] width 59 height 16
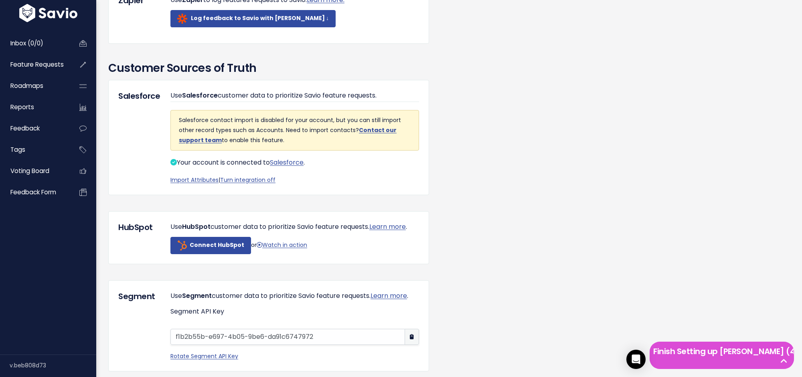
scroll to position [594, 0]
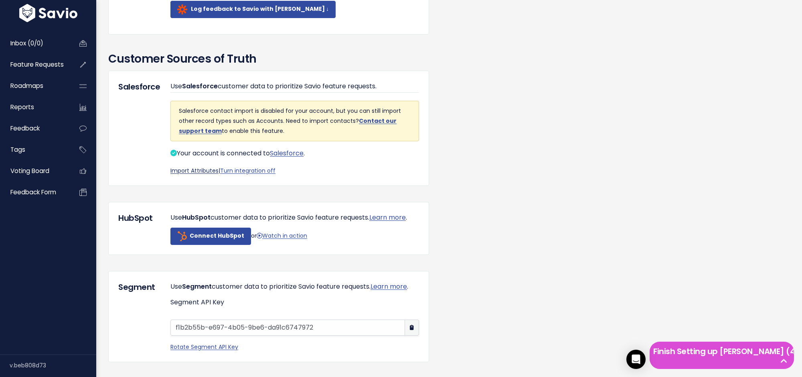
click at [199, 174] on link "Import Attributes" at bounding box center [194, 170] width 48 height 8
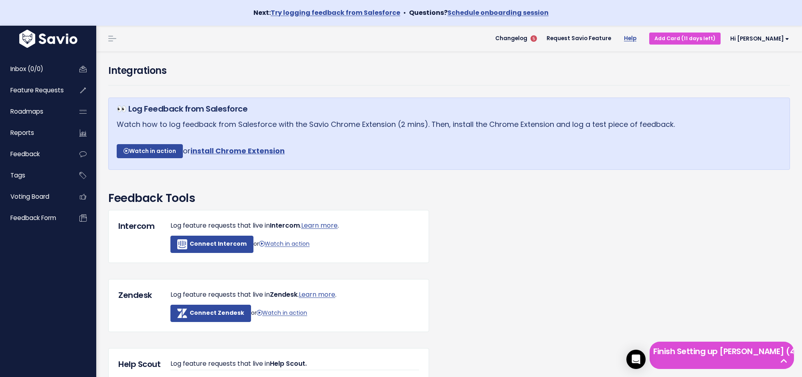
click at [643, 37] on link "Help" at bounding box center [630, 38] width 25 height 12
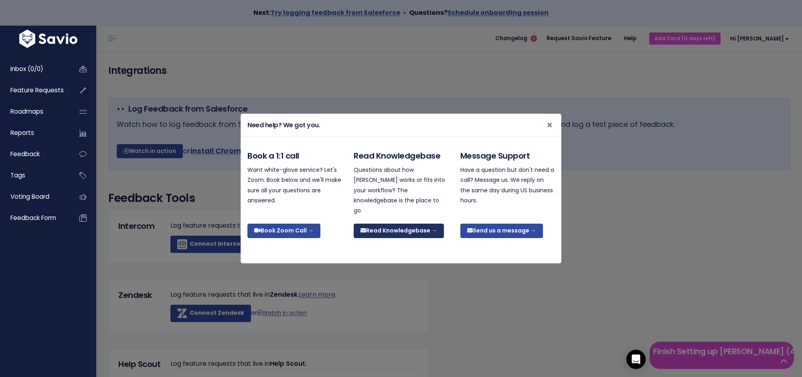
click at [393, 223] on link "Read Knowledgebase →" at bounding box center [399, 230] width 90 height 14
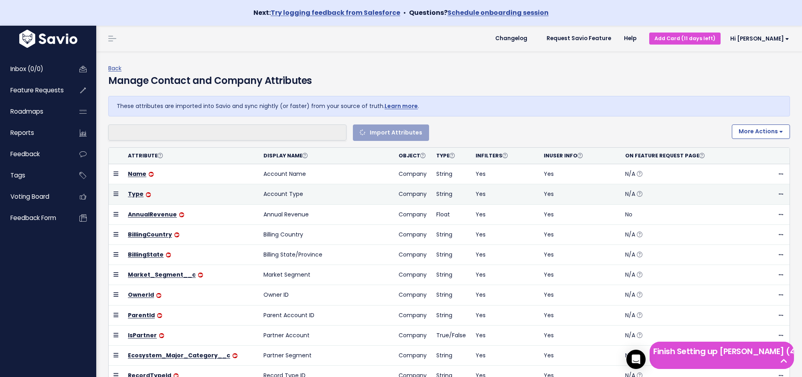
select select
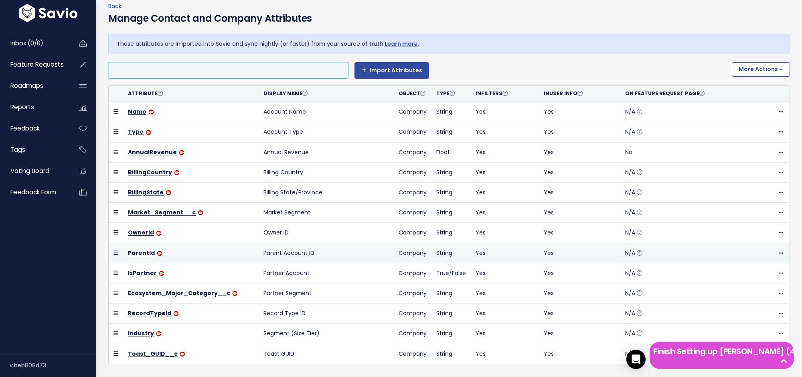
scroll to position [30, 0]
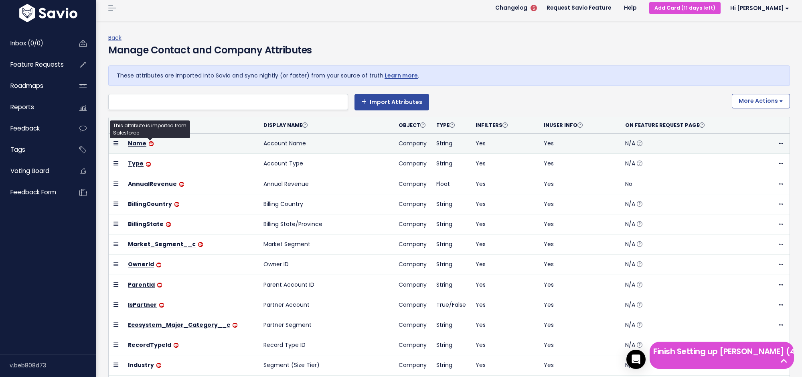
click at [150, 142] on img at bounding box center [151, 143] width 5 height 5
click at [784, 141] on span at bounding box center [781, 143] width 8 height 10
click at [661, 143] on td "N/A" at bounding box center [688, 144] width 136 height 20
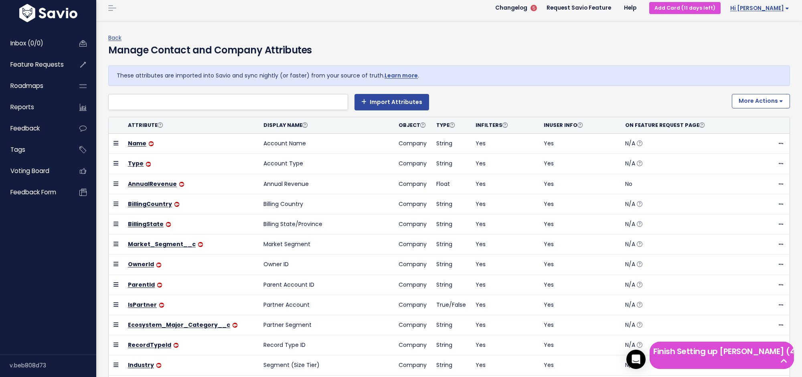
click at [771, 11] on span "Hi [PERSON_NAME]" at bounding box center [759, 8] width 59 height 6
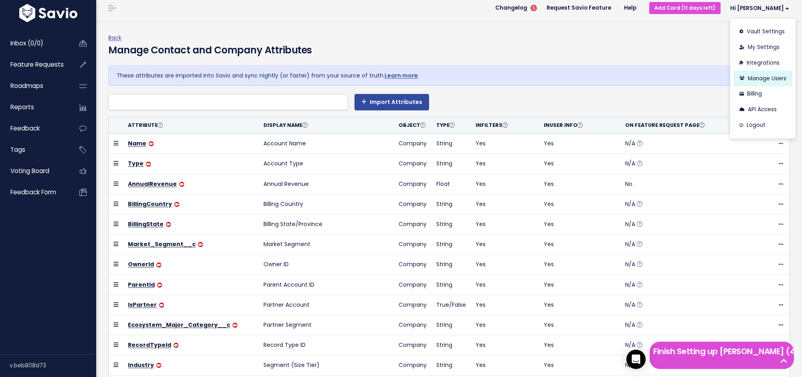
click at [758, 81] on link "Manage Users" at bounding box center [763, 79] width 59 height 16
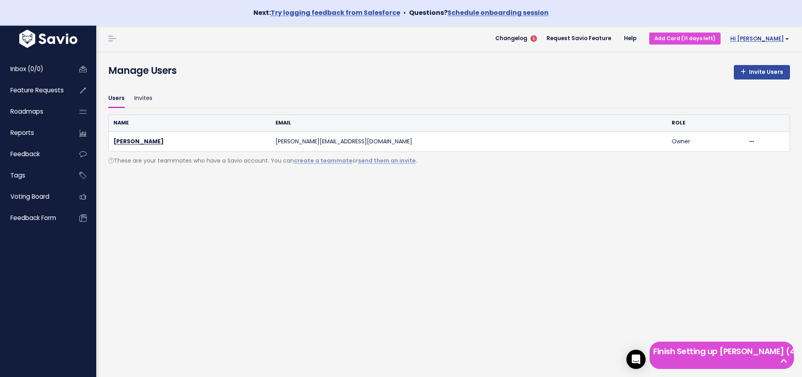
click at [775, 38] on span "Hi [PERSON_NAME]" at bounding box center [759, 39] width 59 height 6
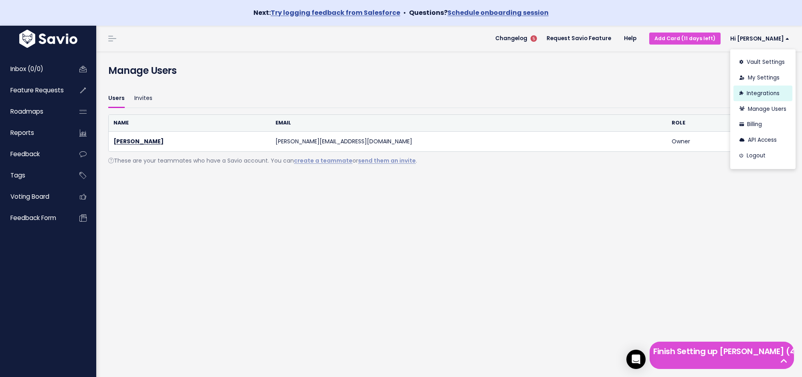
click at [769, 94] on link "Integrations" at bounding box center [763, 93] width 59 height 16
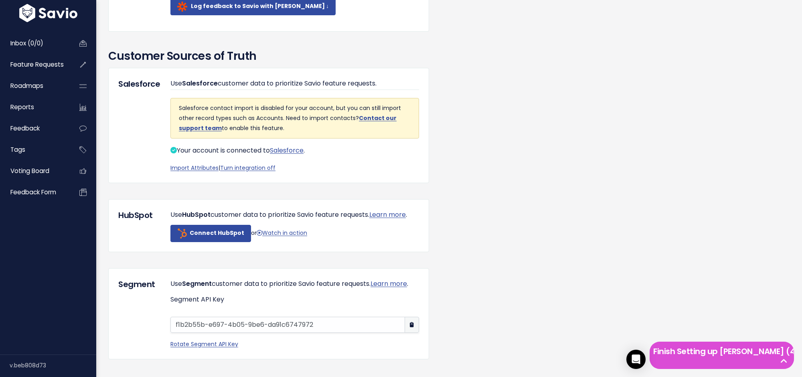
scroll to position [593, 0]
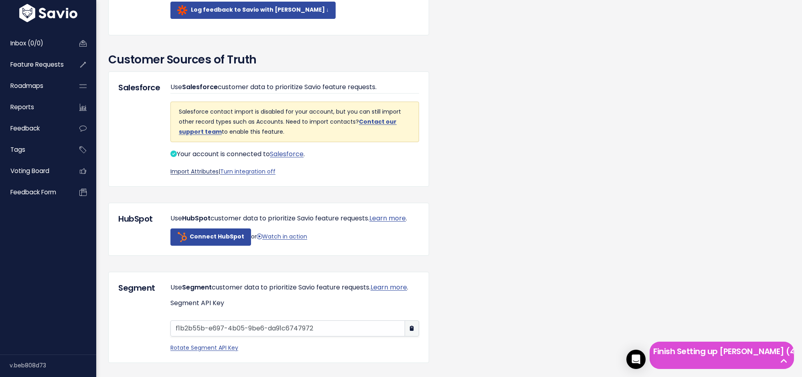
click at [196, 175] on link "Import Attributes" at bounding box center [194, 171] width 48 height 8
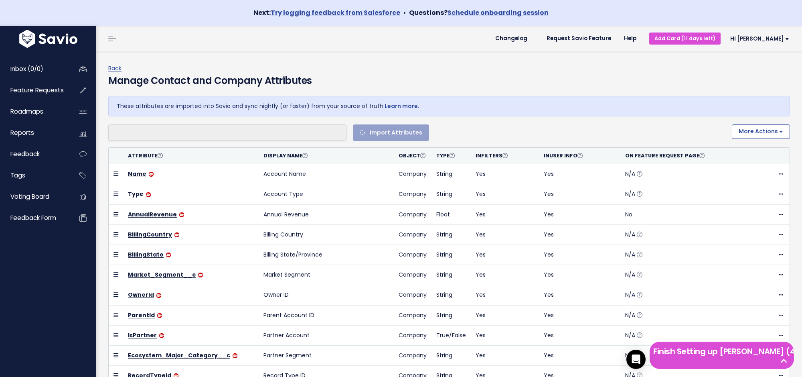
select select
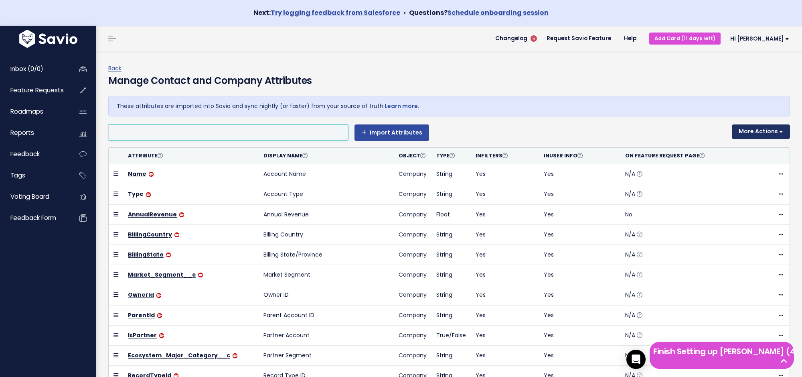
click at [768, 130] on button "More Actions" at bounding box center [761, 131] width 58 height 14
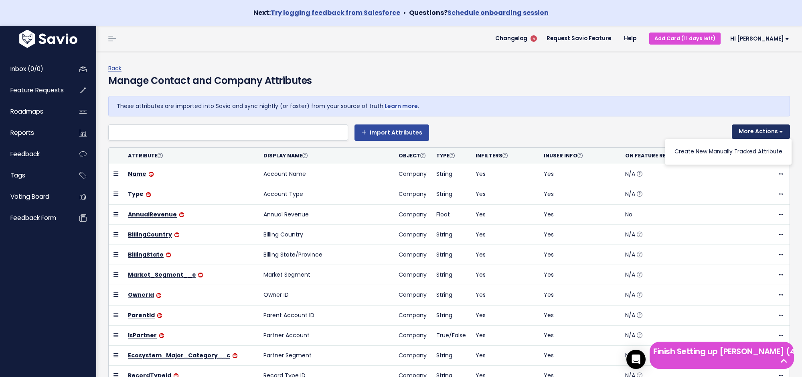
click at [767, 130] on button "More Actions" at bounding box center [761, 131] width 58 height 14
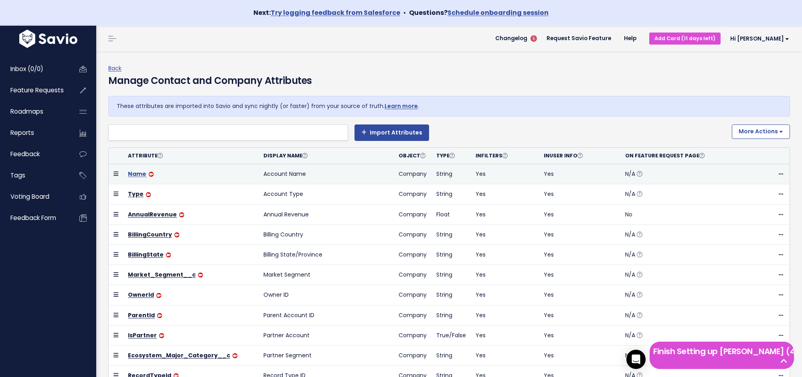
click at [138, 175] on link "Name" at bounding box center [137, 174] width 18 height 8
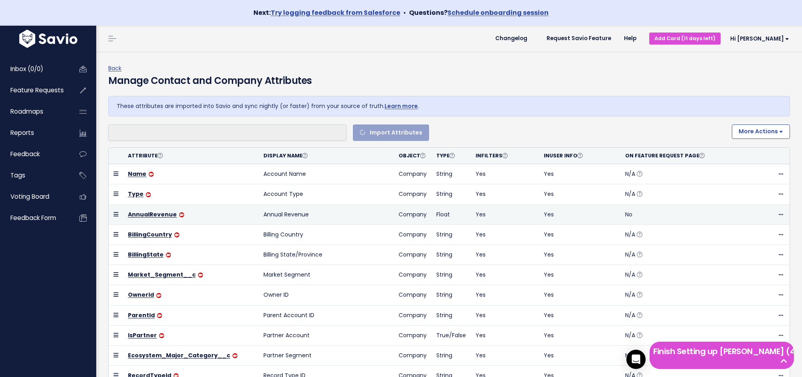
select select
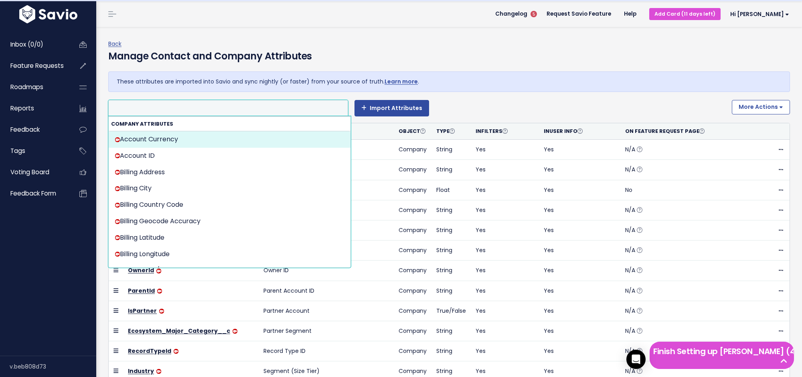
scroll to position [26, 0]
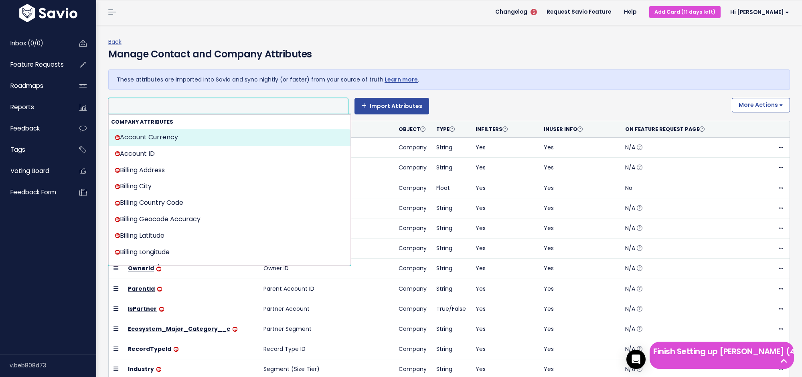
click at [505, 80] on p "These attributes are imported into Savio and sync nightly (or faster) from your…" at bounding box center [449, 80] width 665 height 10
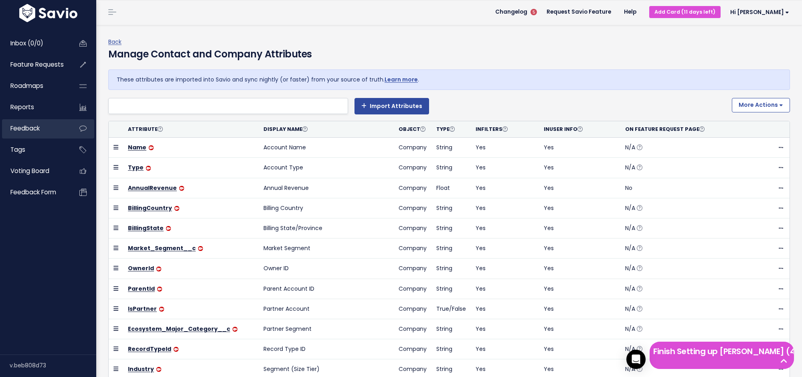
click at [30, 125] on span "Feedback" at bounding box center [24, 128] width 29 height 8
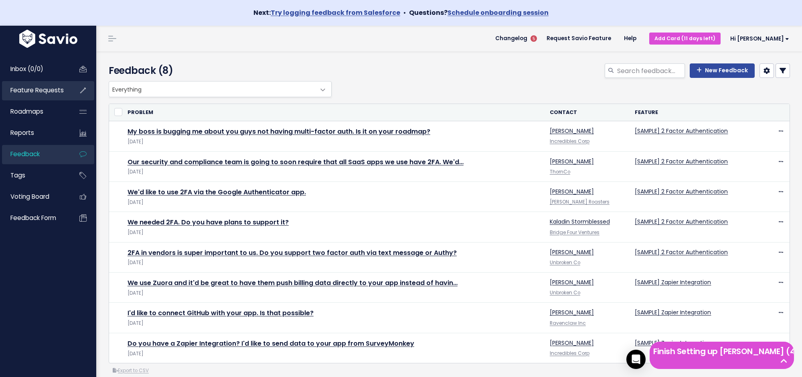
click at [41, 92] on span "Feature Requests" at bounding box center [36, 90] width 53 height 8
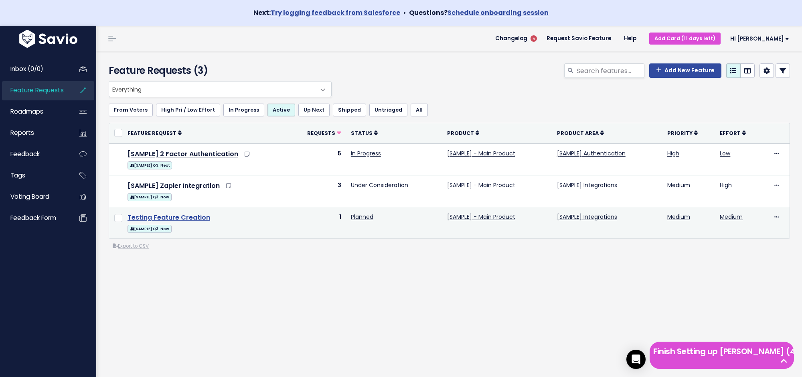
click at [183, 219] on link "Testing Feature Creation" at bounding box center [169, 217] width 83 height 9
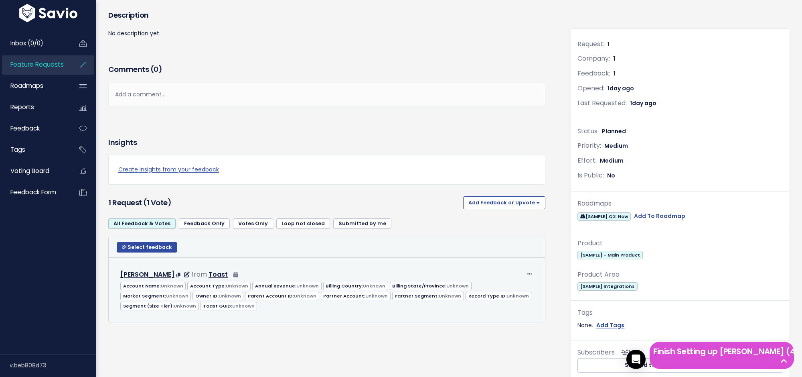
scroll to position [128, 0]
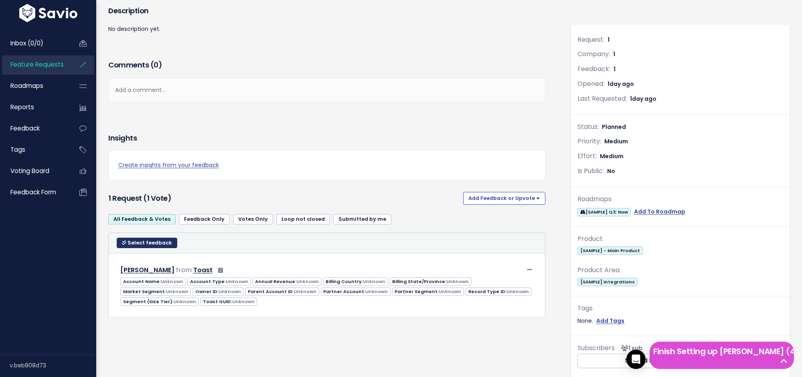
click at [145, 244] on span "Select feedback" at bounding box center [150, 242] width 45 height 7
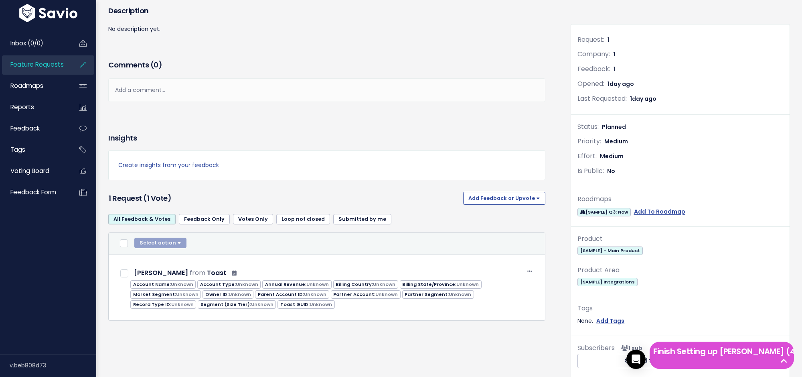
click at [131, 241] on div "Select action Compose Email to 0 Contacts Copy 0 Emails to Clipboard Move 0 Fee…" at bounding box center [327, 243] width 420 height 12
click at [146, 241] on div "Select action Compose Email to 0 Contacts Copy 0 Emails to Clipboard Move 0 Fee…" at bounding box center [160, 243] width 52 height 12
click at [487, 199] on button "Add Feedback or Upvote" at bounding box center [504, 198] width 82 height 13
click at [507, 234] on link "Add Feedback" at bounding box center [504, 235] width 76 height 16
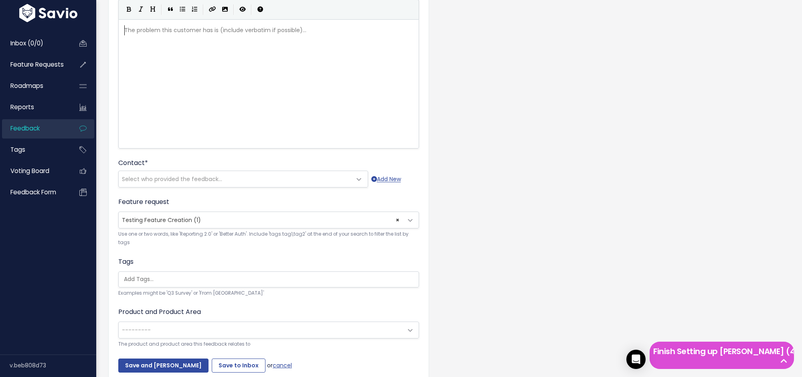
scroll to position [140, 0]
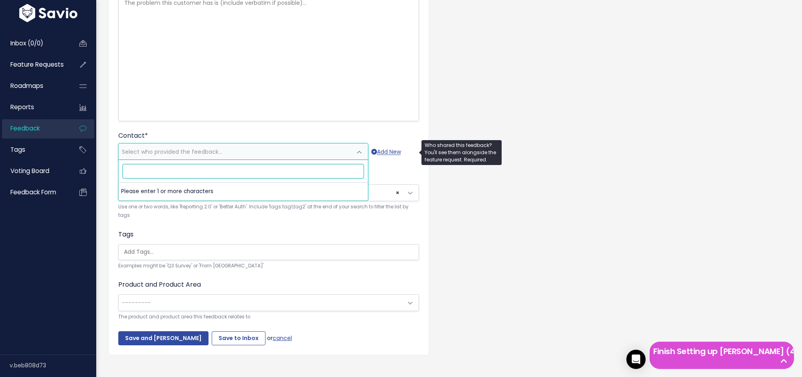
click at [264, 159] on span "Select who provided the feedback..." at bounding box center [235, 152] width 233 height 16
type input "Test"
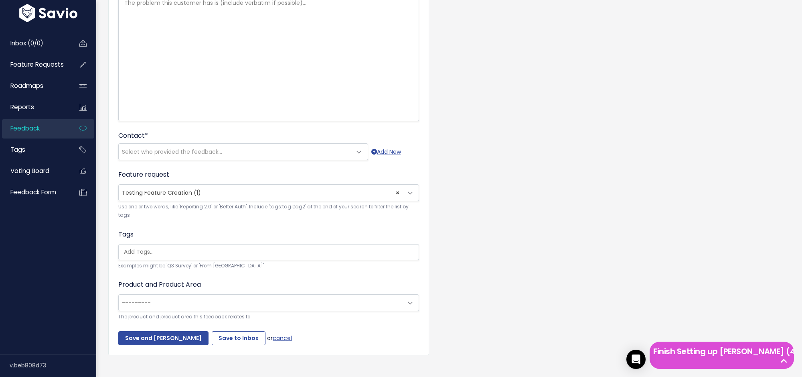
click at [462, 146] on div "Customer Problem * | | | | The problem this customer has is (include verbatim i…" at bounding box center [449, 157] width 694 height 432
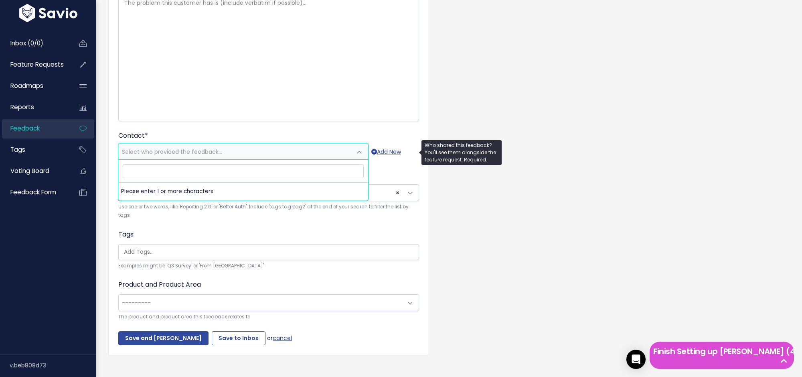
click at [361, 146] on span at bounding box center [359, 152] width 16 height 16
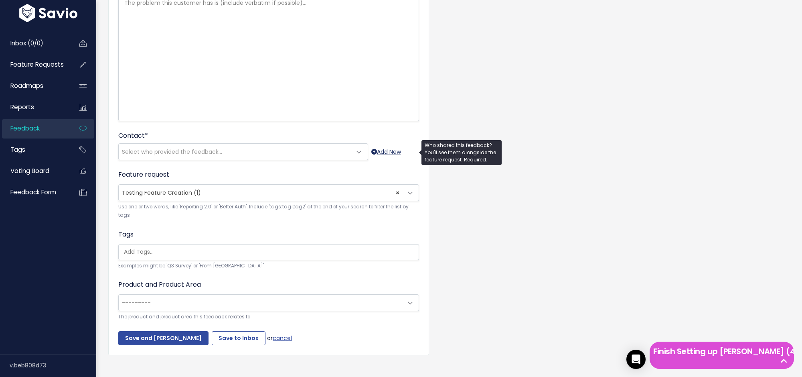
click at [381, 147] on link "Add New" at bounding box center [386, 152] width 30 height 10
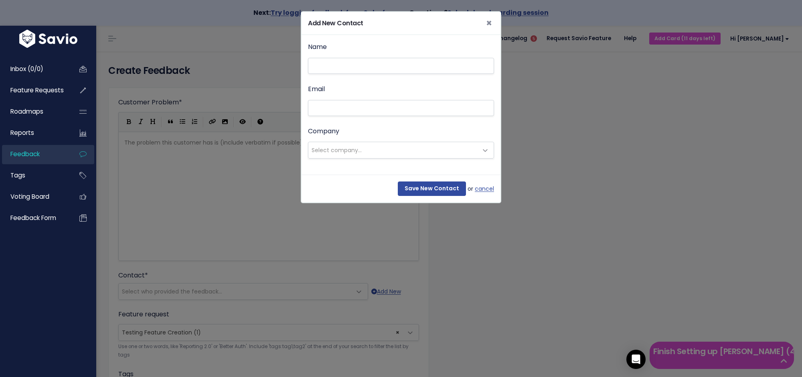
click at [444, 148] on span "Select company..." at bounding box center [392, 150] width 169 height 16
click at [485, 192] on link "cancel" at bounding box center [484, 189] width 19 height 10
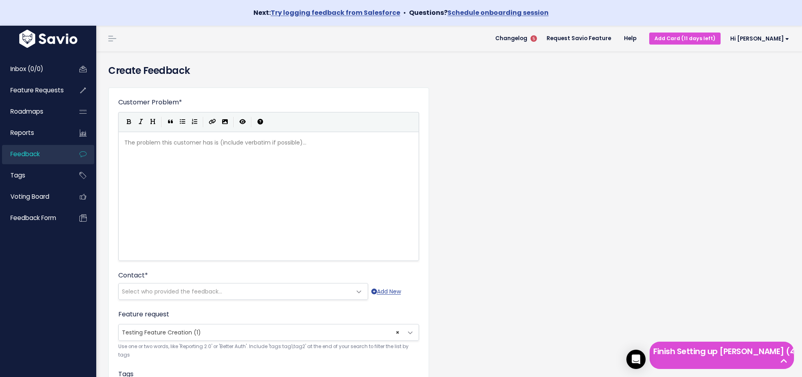
scroll to position [140, 0]
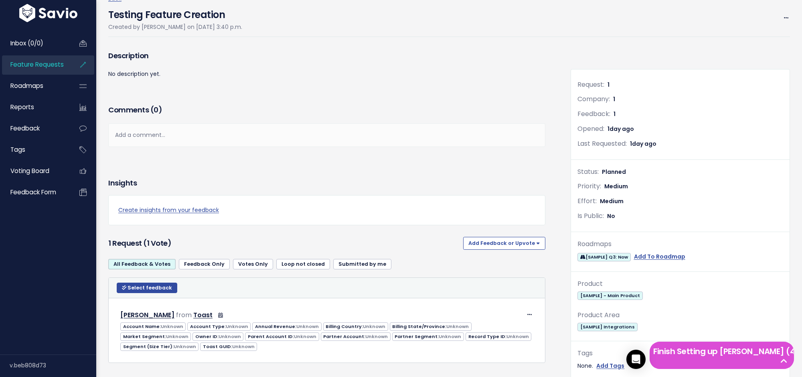
scroll to position [128, 0]
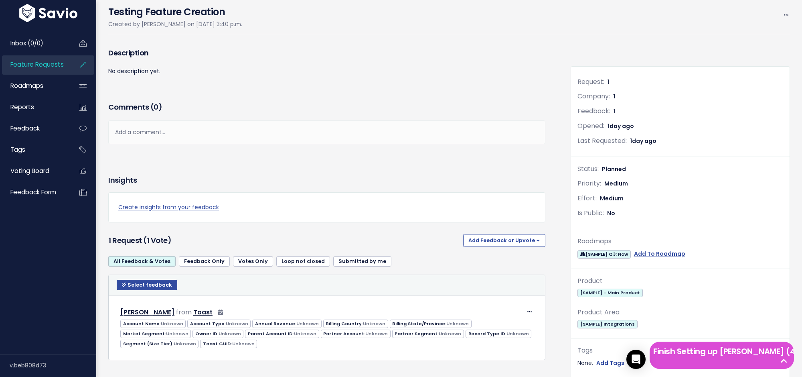
click at [40, 65] on span "Feature Requests" at bounding box center [36, 64] width 53 height 8
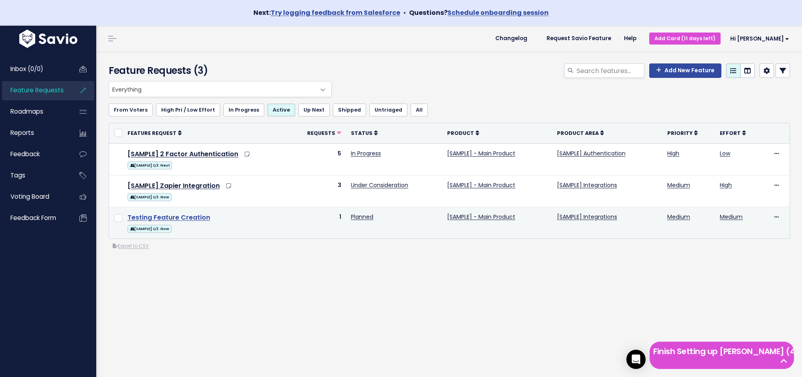
click at [192, 219] on link "Testing Feature Creation" at bounding box center [169, 217] width 83 height 9
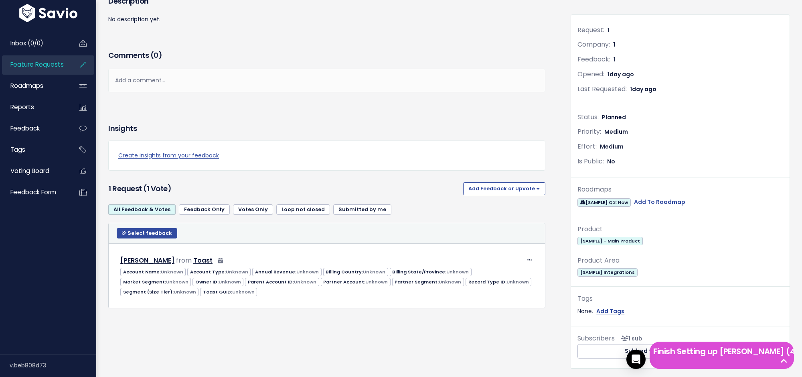
scroll to position [138, 0]
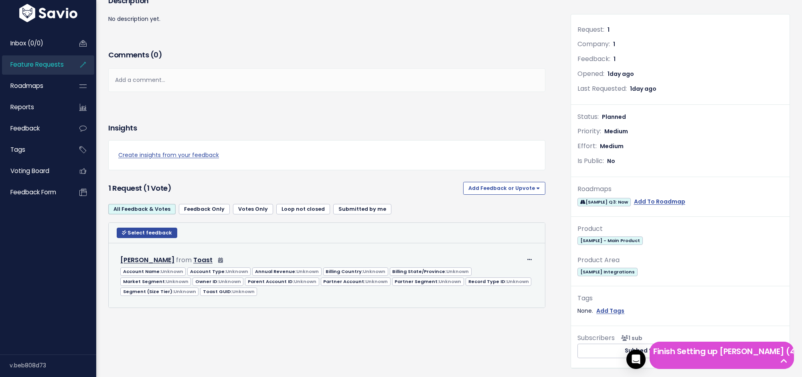
click at [541, 256] on td "Delete [PERSON_NAME] from Toast" at bounding box center [327, 275] width 436 height 65
click at [533, 257] on span at bounding box center [530, 259] width 8 height 10
